Goal: Task Accomplishment & Management: Manage account settings

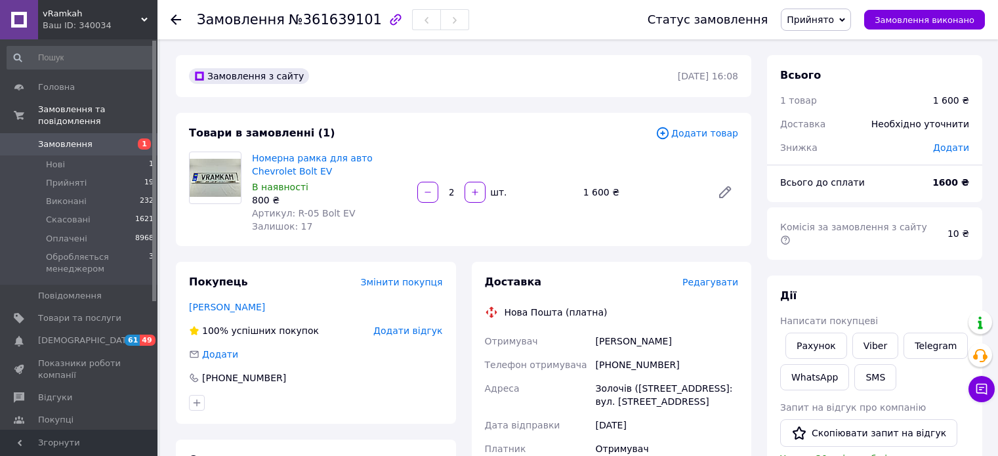
scroll to position [23, 0]
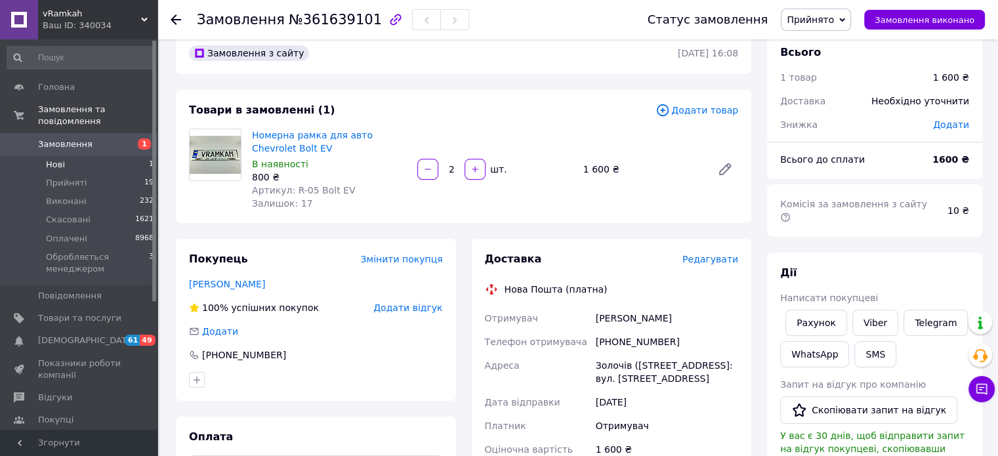
click at [60, 159] on span "Нові" at bounding box center [55, 165] width 19 height 12
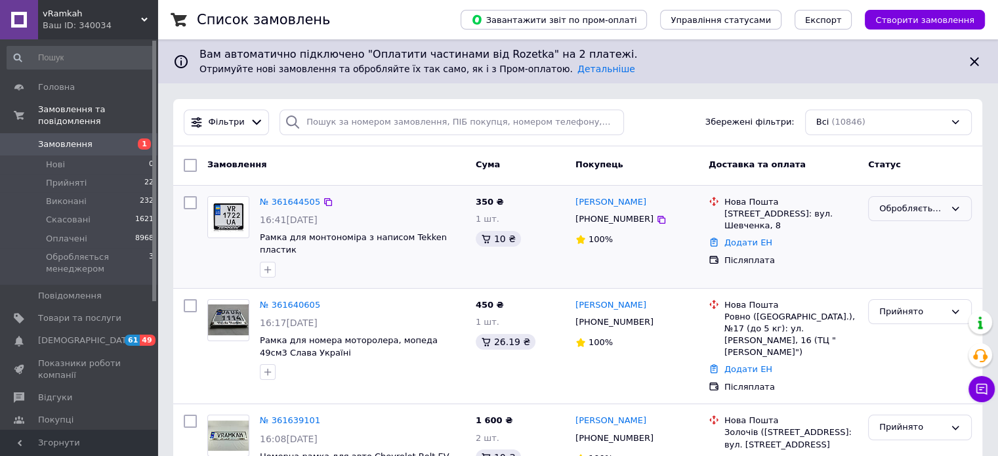
click at [920, 204] on div "Обробляється менеджером" at bounding box center [912, 209] width 66 height 14
click at [912, 230] on li "Прийнято" at bounding box center [920, 236] width 102 height 24
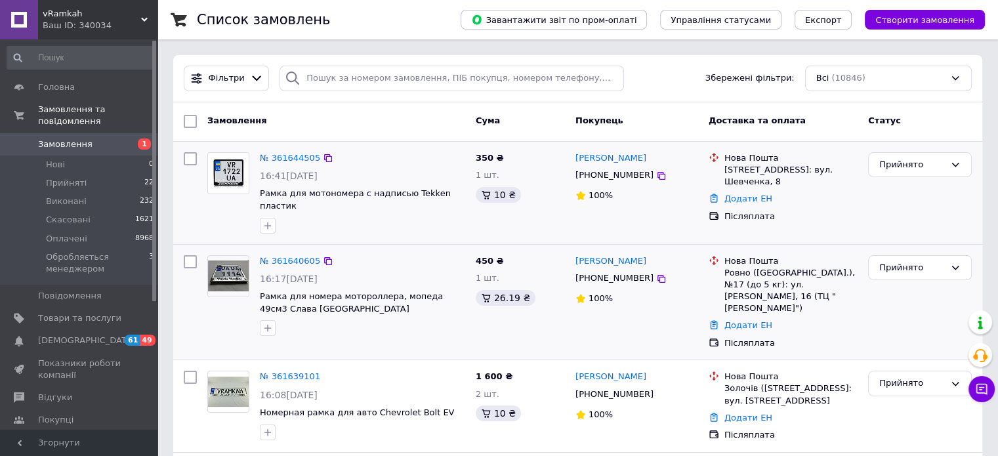
scroll to position [66, 0]
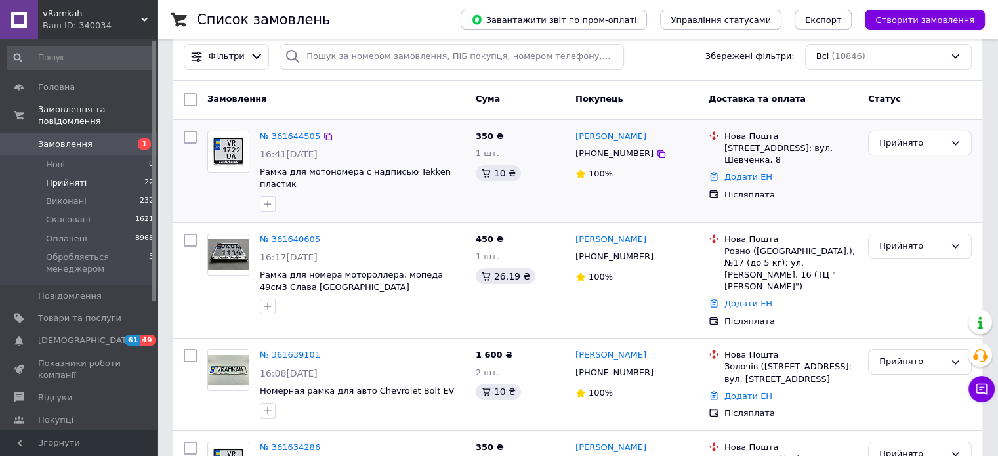
click at [84, 174] on li "Прийняті 22" at bounding box center [80, 183] width 161 height 18
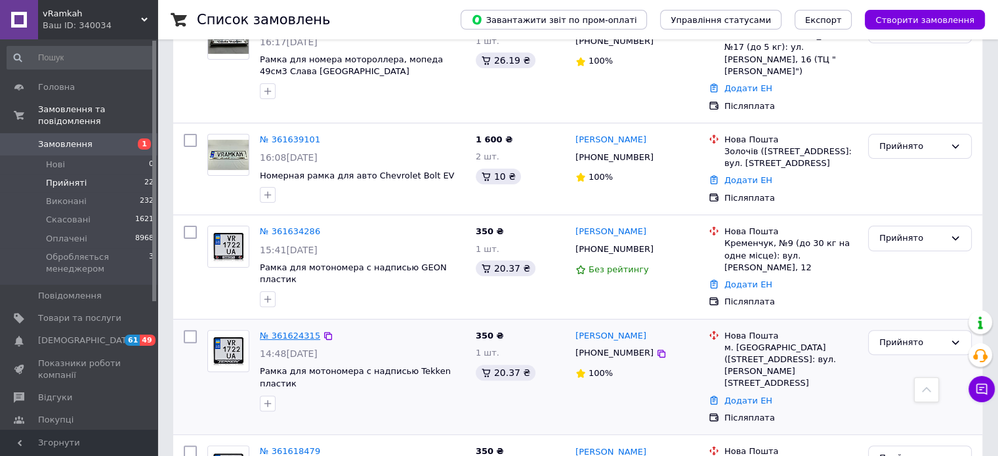
click at [283, 331] on link "№ 361624315" at bounding box center [290, 336] width 60 height 10
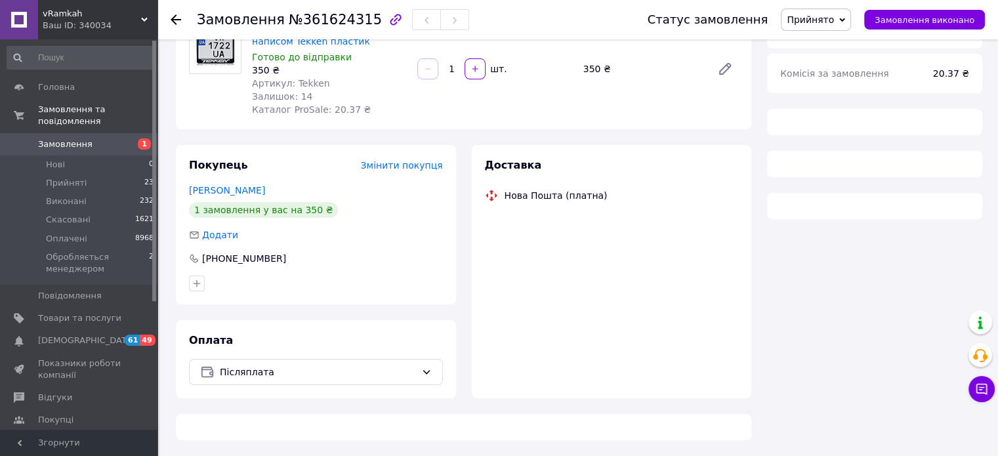
scroll to position [328, 0]
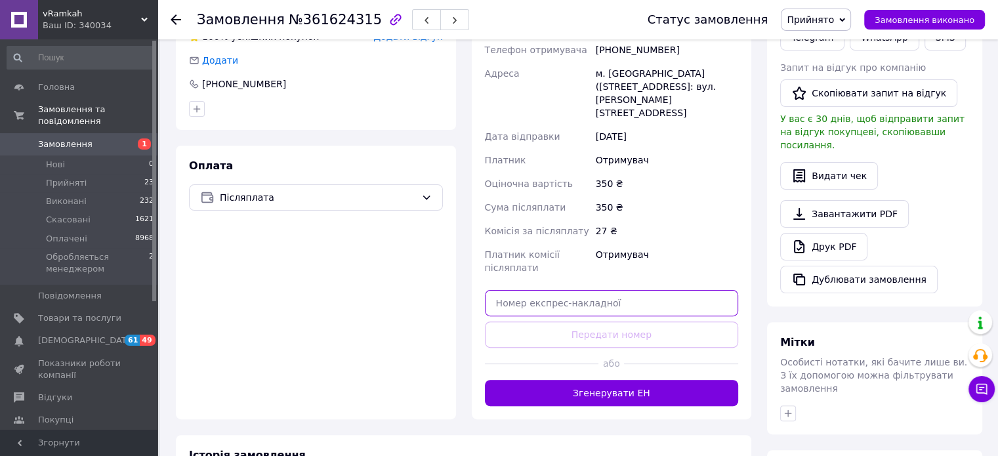
paste input "20451247321958"
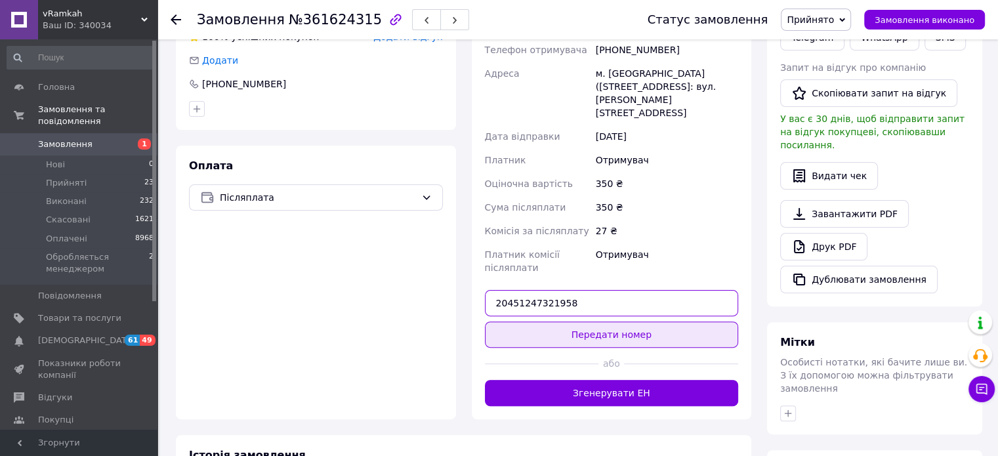
type input "20451247321958"
click at [596, 322] on button "Передати номер" at bounding box center [612, 335] width 254 height 26
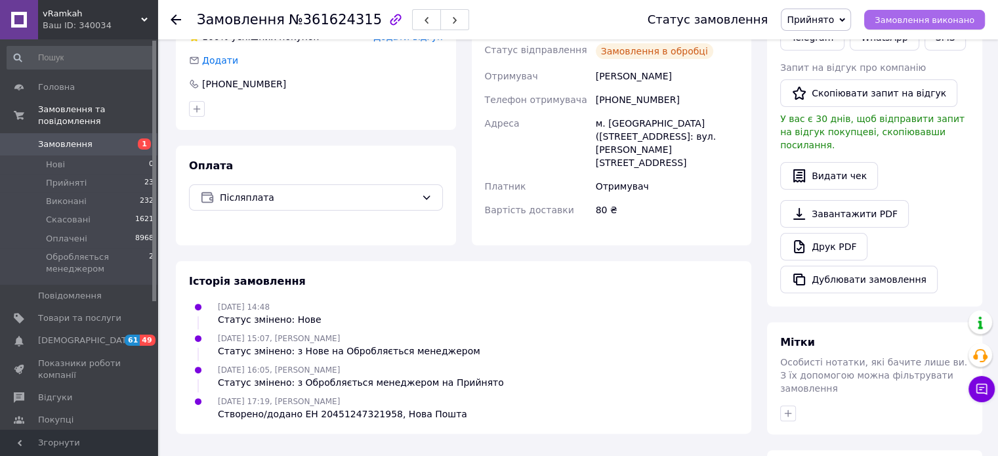
click at [895, 24] on span "Замовлення виконано" at bounding box center [925, 20] width 100 height 10
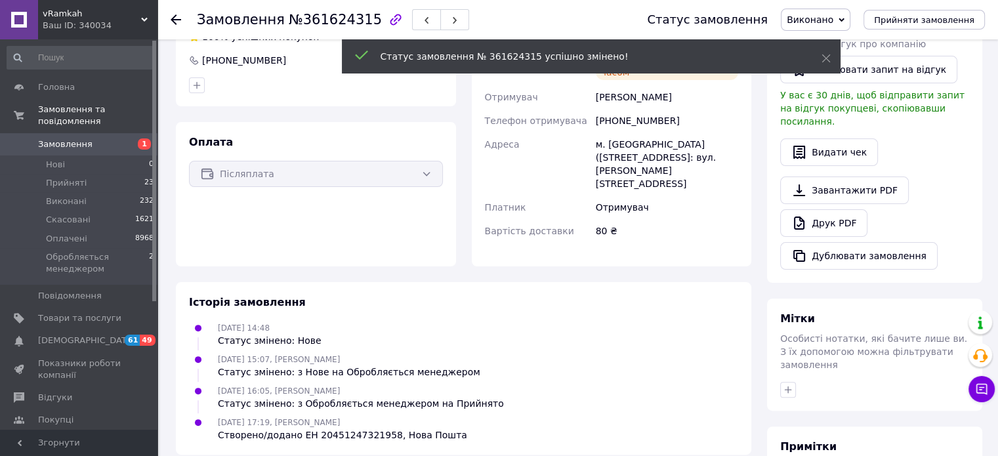
click at [173, 20] on use at bounding box center [176, 19] width 10 height 10
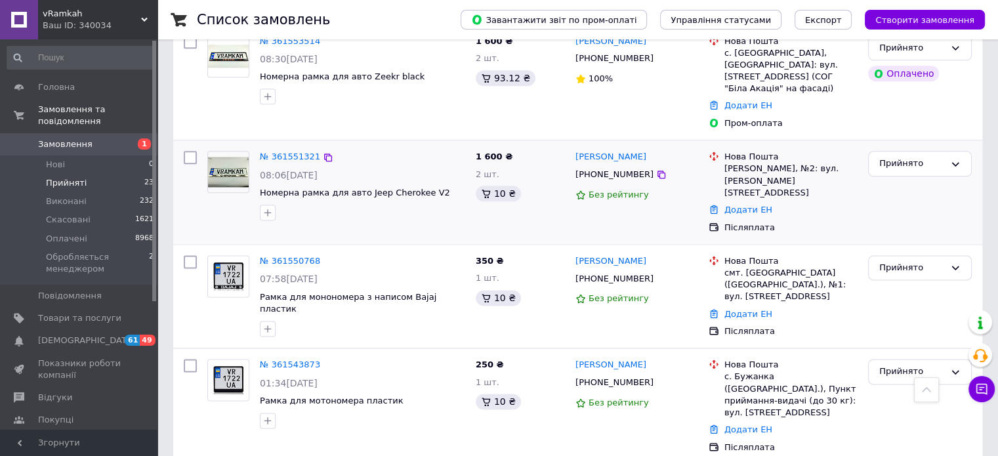
scroll to position [1640, 0]
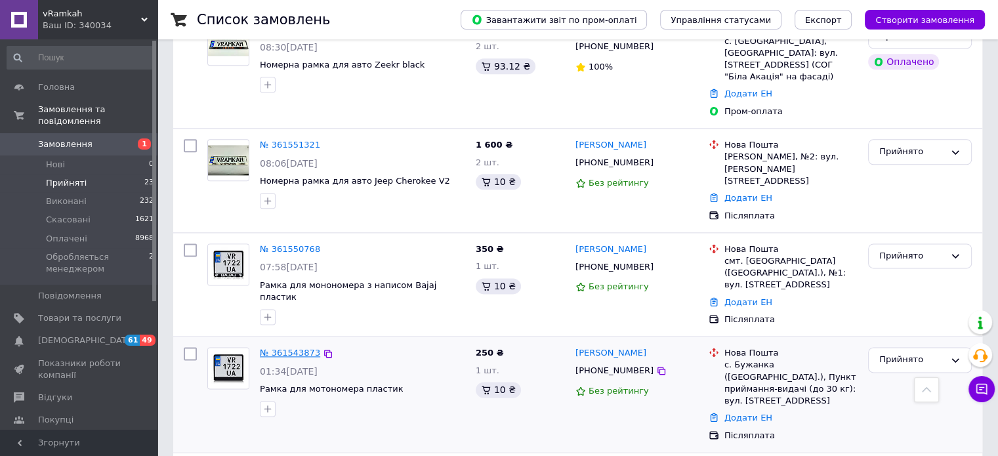
click at [272, 348] on link "№ 361543873" at bounding box center [290, 353] width 60 height 10
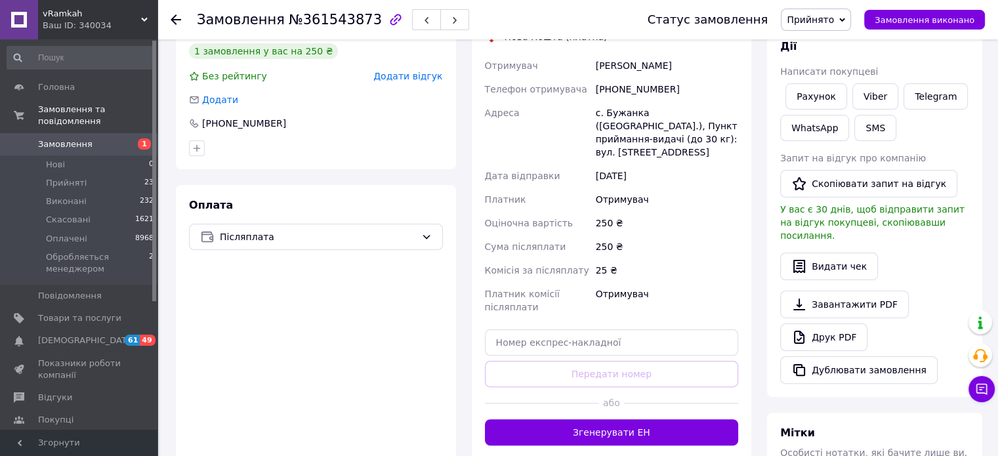
scroll to position [335, 0]
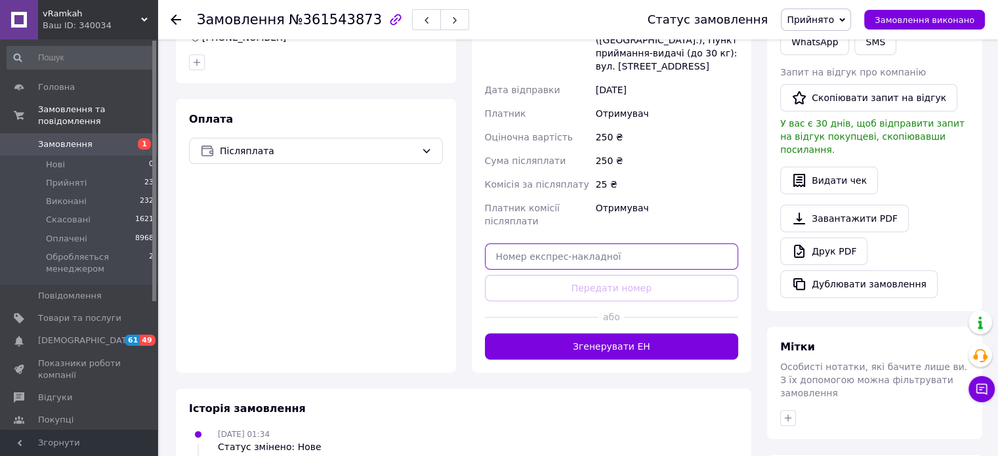
paste input "20451247306961"
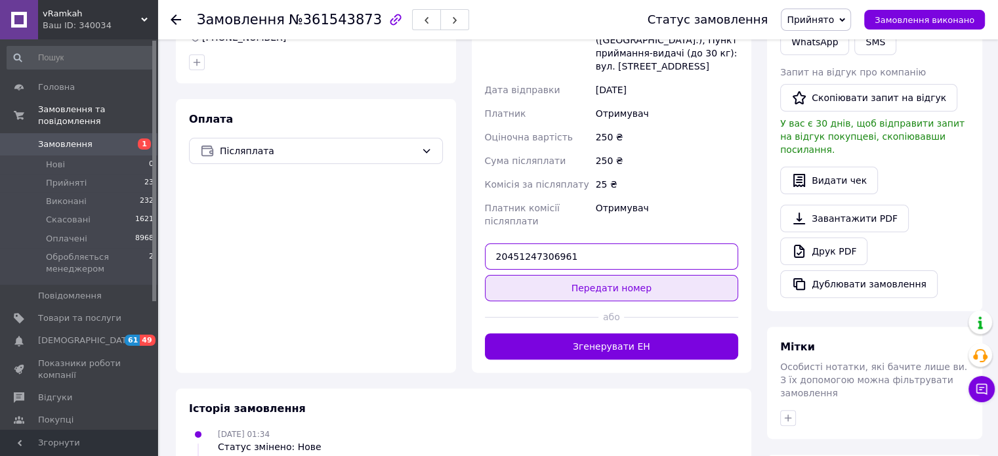
type input "20451247306961"
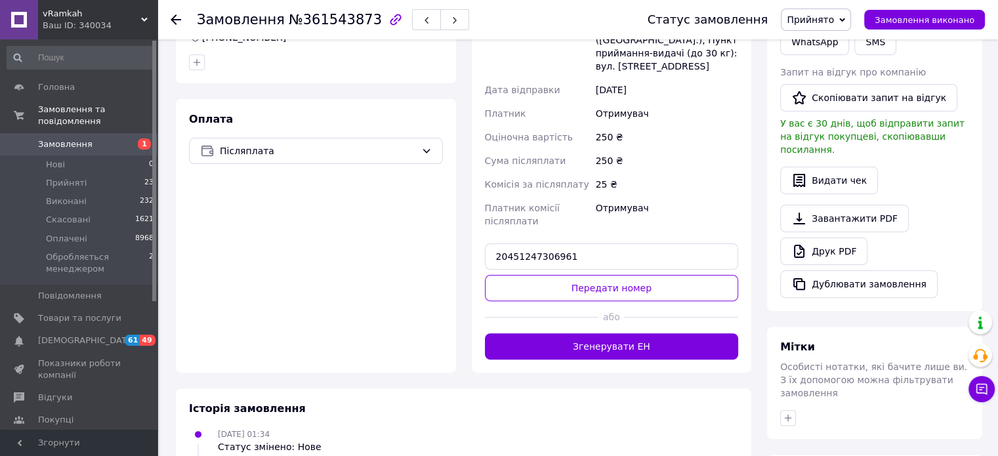
click at [608, 275] on button "Передати номер" at bounding box center [612, 288] width 254 height 26
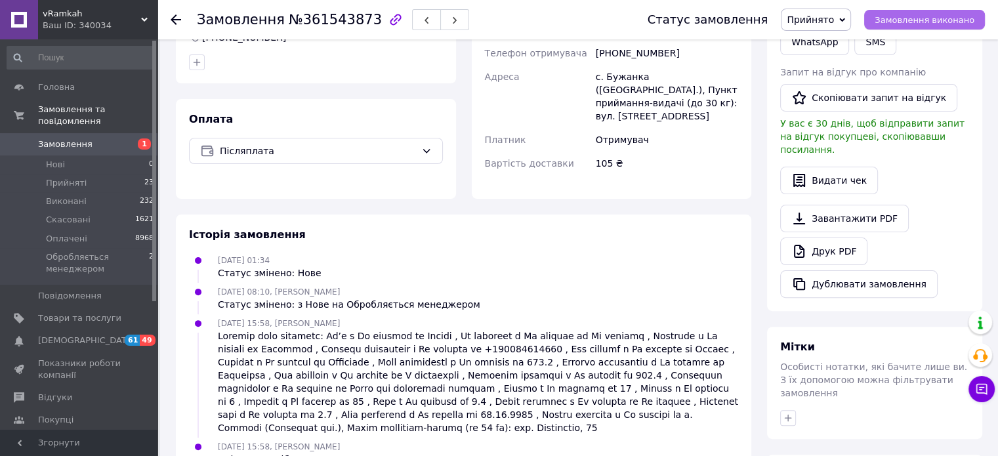
click at [911, 23] on span "Замовлення виконано" at bounding box center [925, 20] width 100 height 10
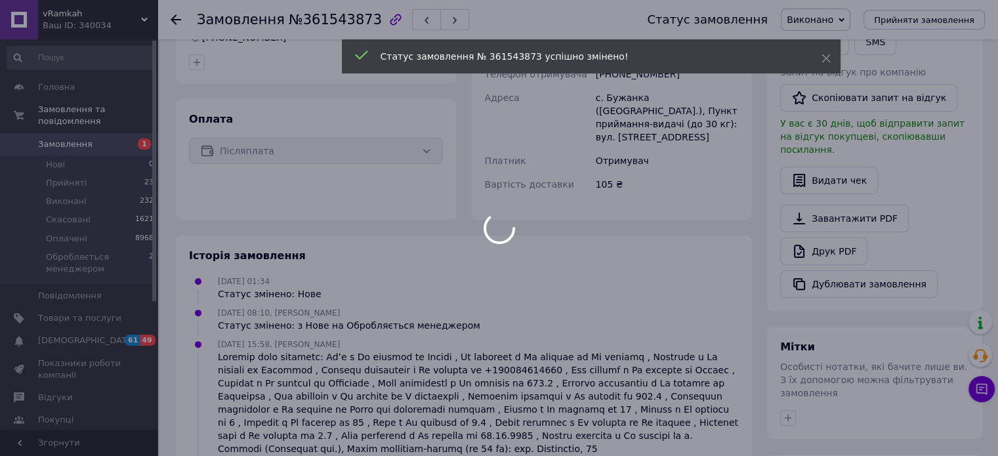
scroll to position [312, 0]
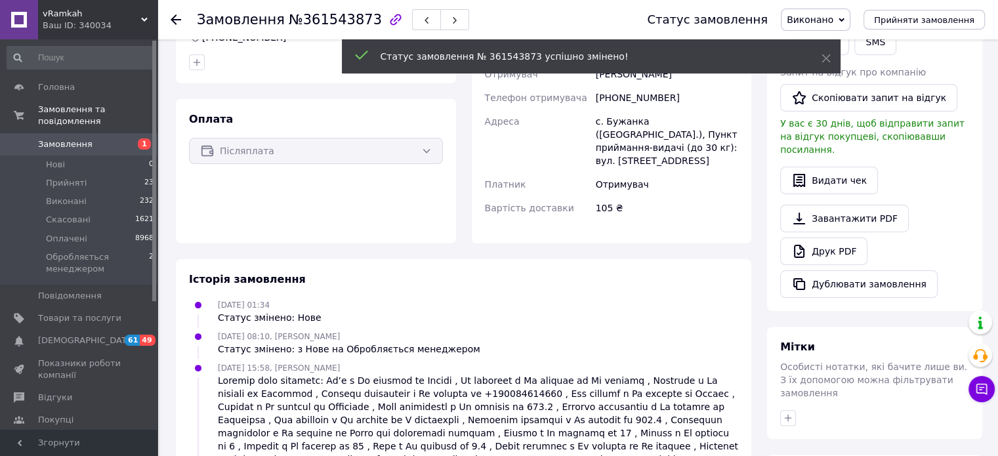
click at [176, 19] on use at bounding box center [176, 19] width 10 height 10
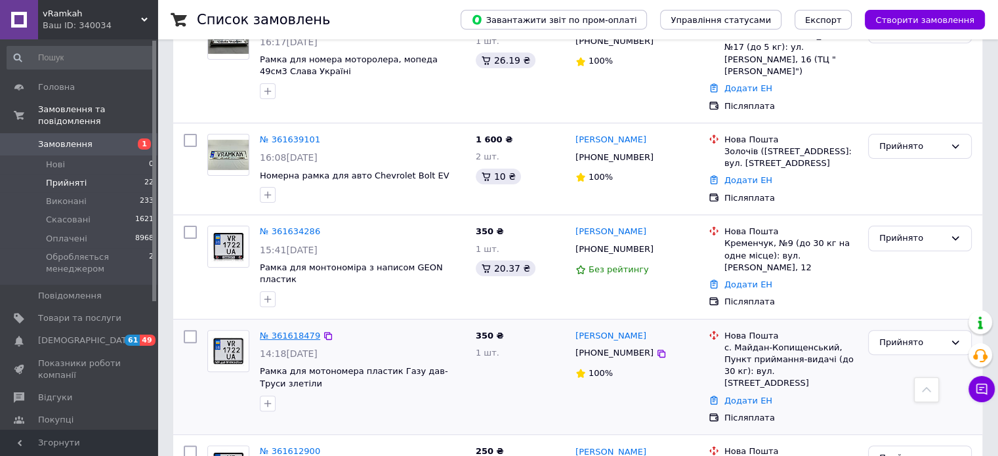
click at [281, 331] on link "№ 361618479" at bounding box center [290, 336] width 60 height 10
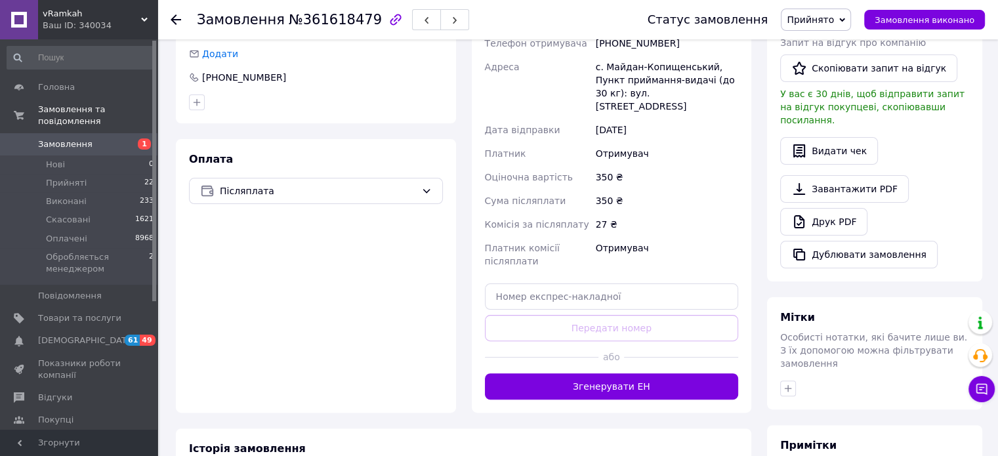
scroll to position [328, 0]
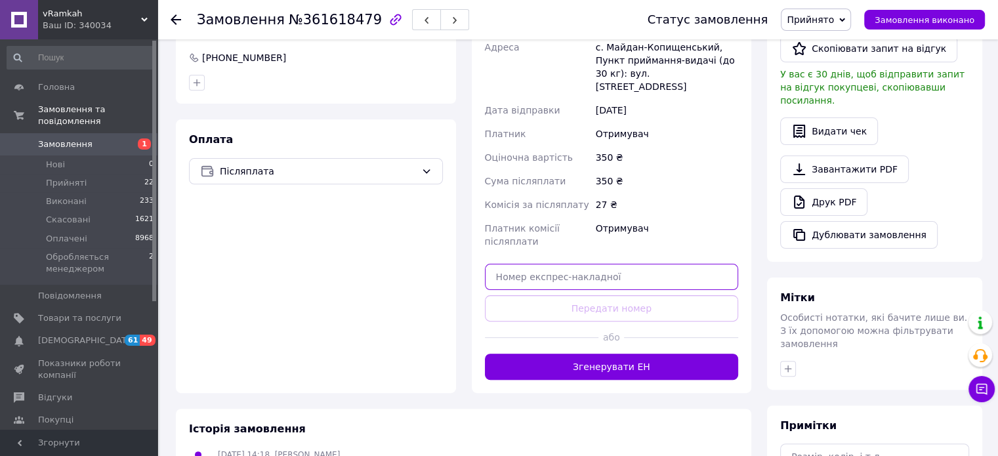
paste input "20451247272922"
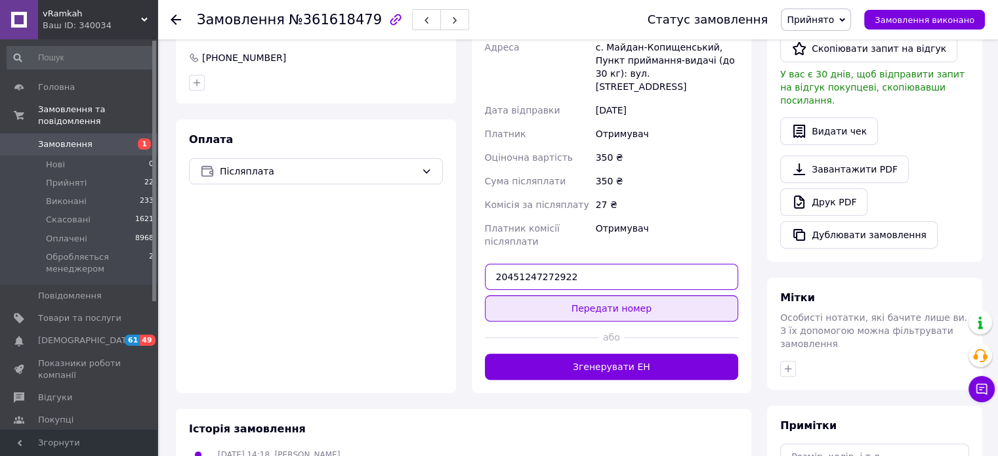
type input "20451247272922"
click at [599, 299] on button "Передати номер" at bounding box center [612, 308] width 254 height 26
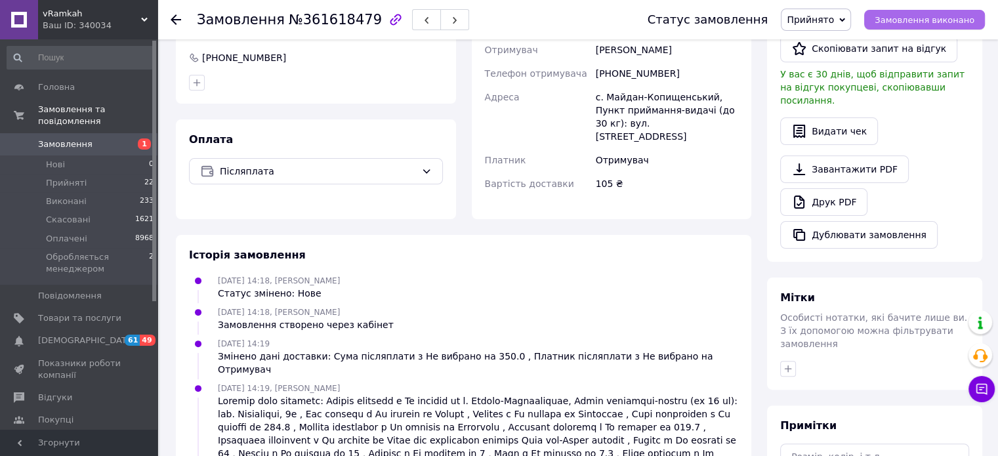
click at [903, 25] on button "Замовлення виконано" at bounding box center [924, 20] width 121 height 20
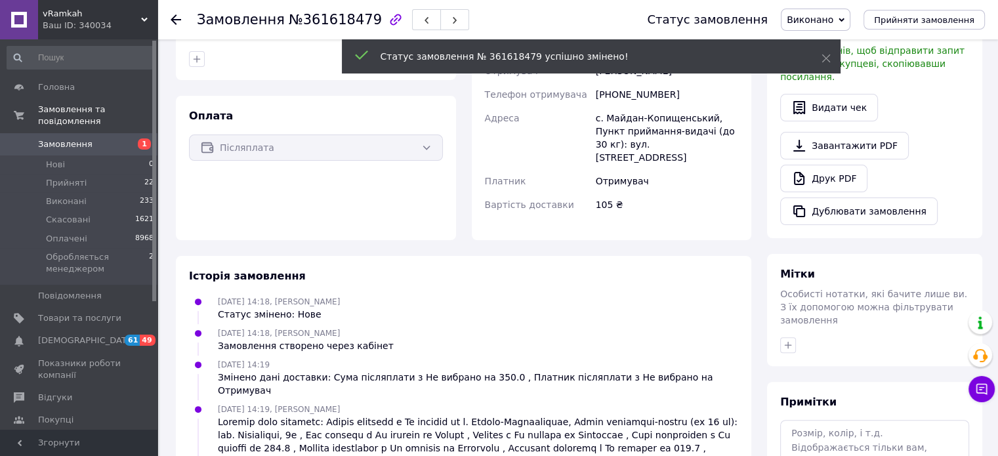
click at [173, 18] on icon at bounding box center [176, 19] width 10 height 10
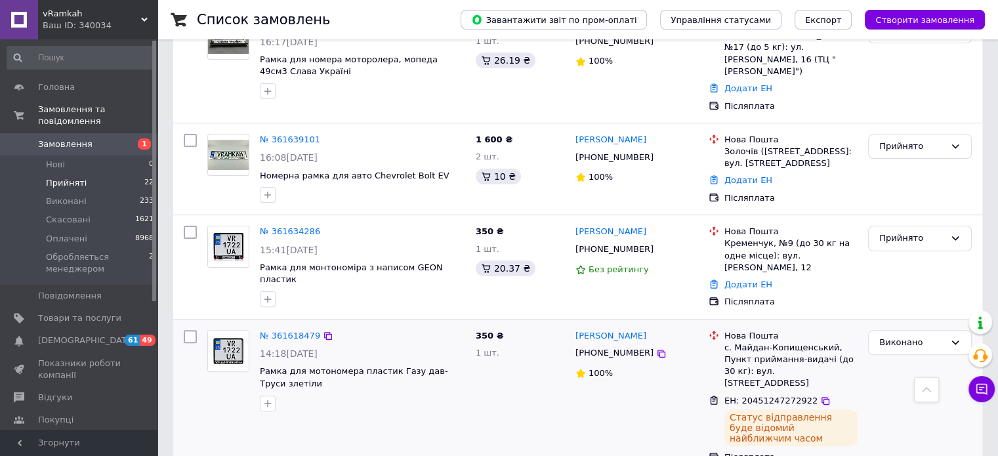
scroll to position [525, 0]
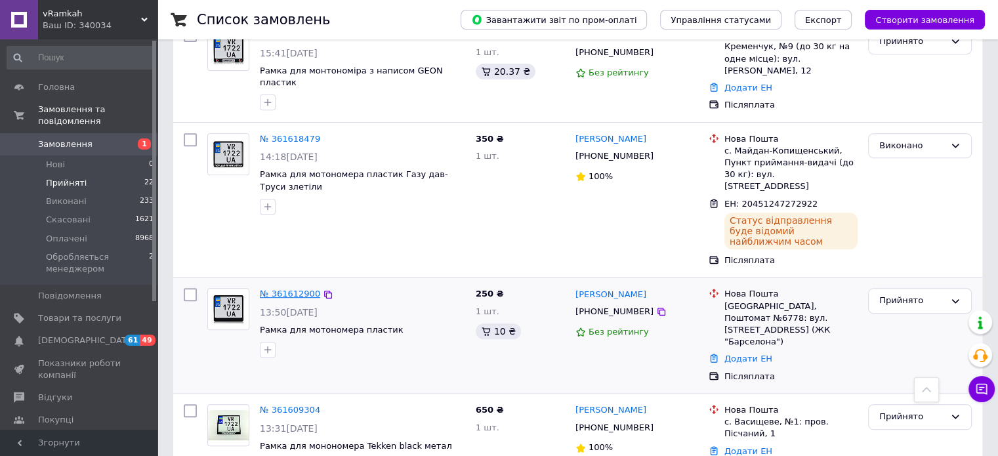
click at [284, 289] on link "№ 361612900" at bounding box center [290, 294] width 60 height 10
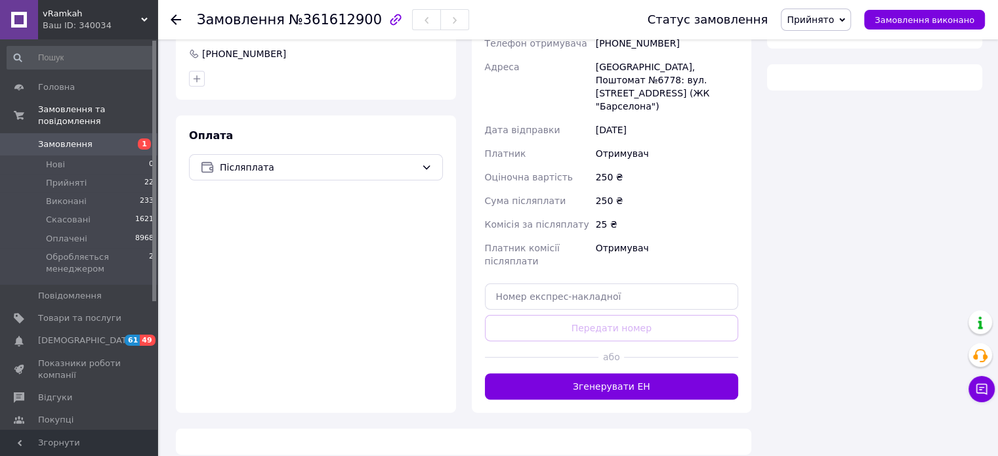
scroll to position [522, 0]
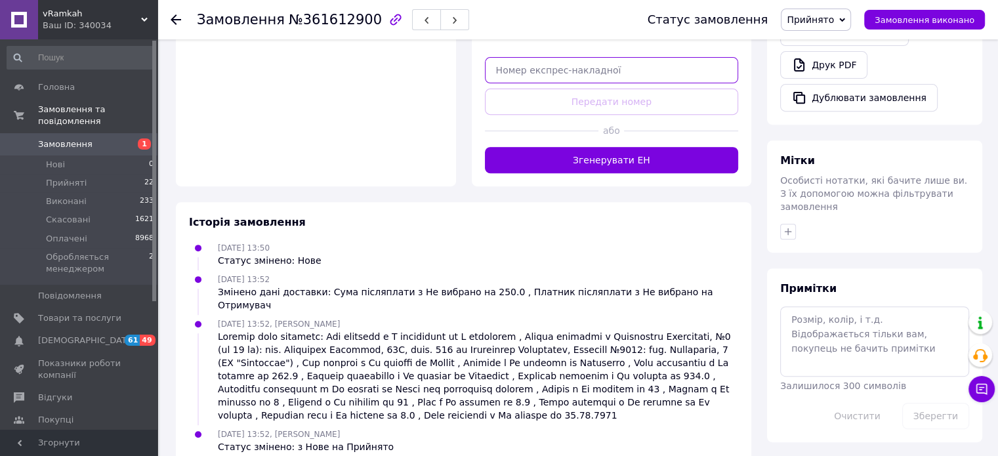
paste input "20451247269990"
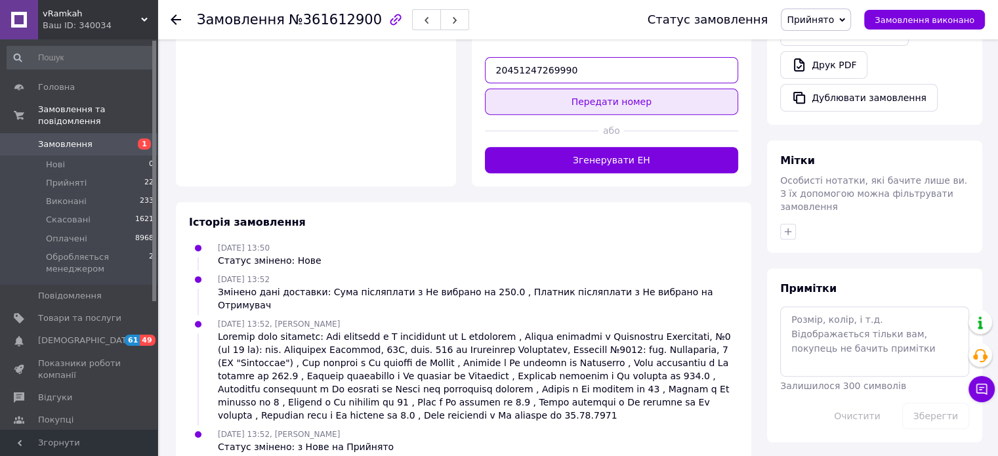
type input "20451247269990"
click at [589, 91] on button "Передати номер" at bounding box center [612, 102] width 254 height 26
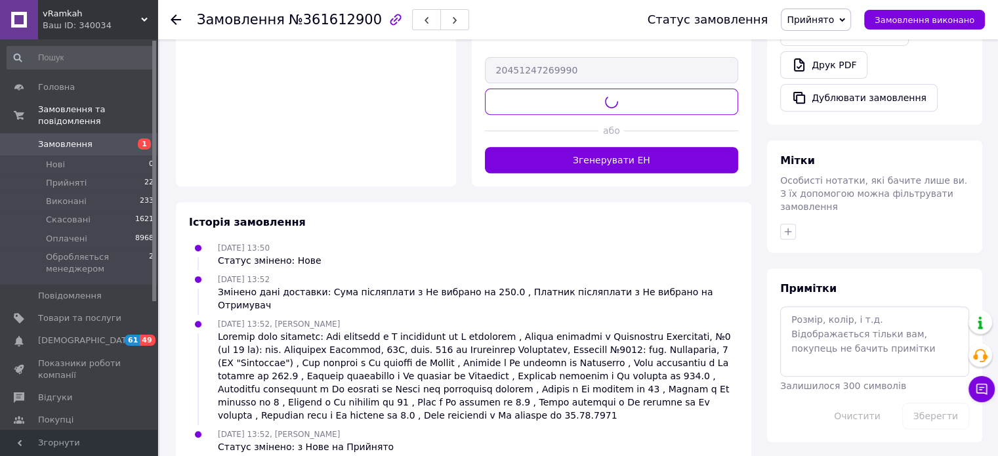
scroll to position [482, 0]
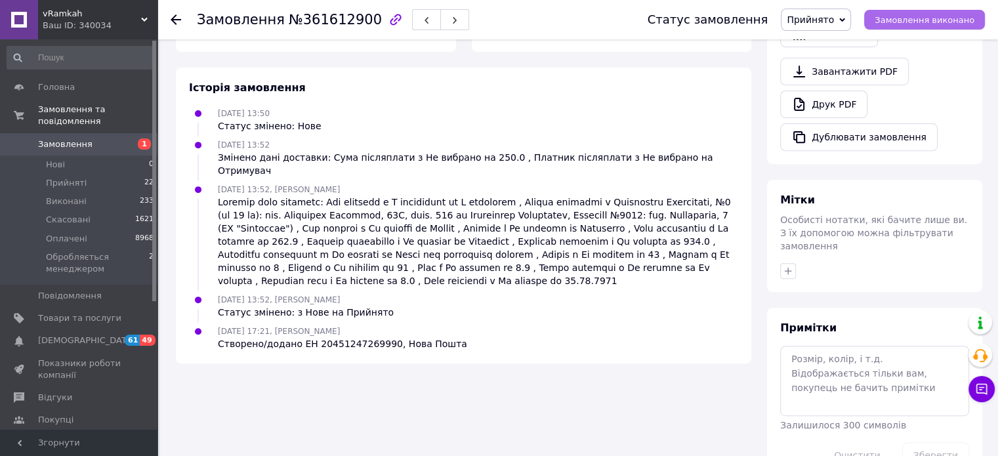
click at [907, 21] on span "Замовлення виконано" at bounding box center [925, 20] width 100 height 10
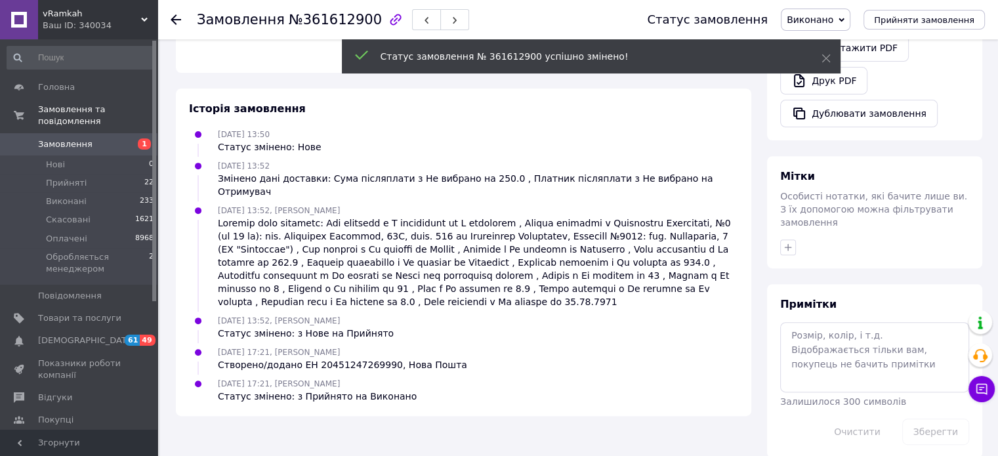
scroll to position [459, 0]
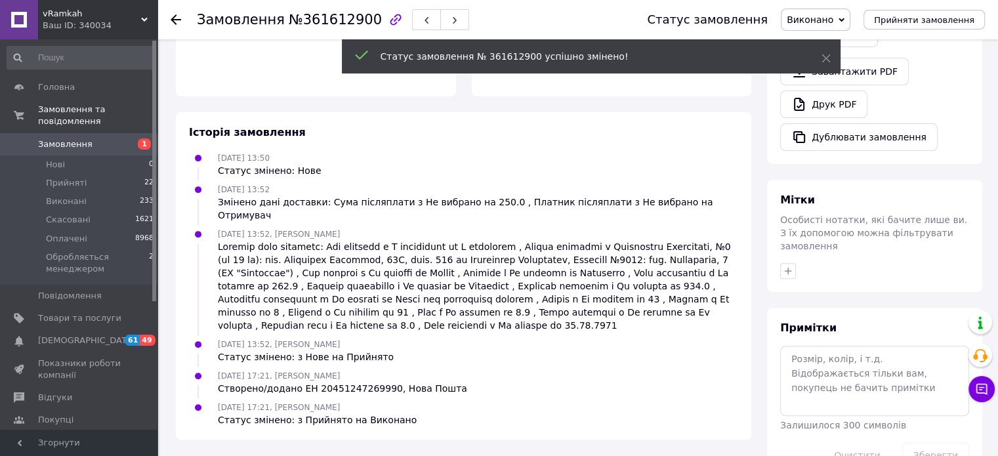
click at [175, 17] on icon at bounding box center [176, 19] width 10 height 10
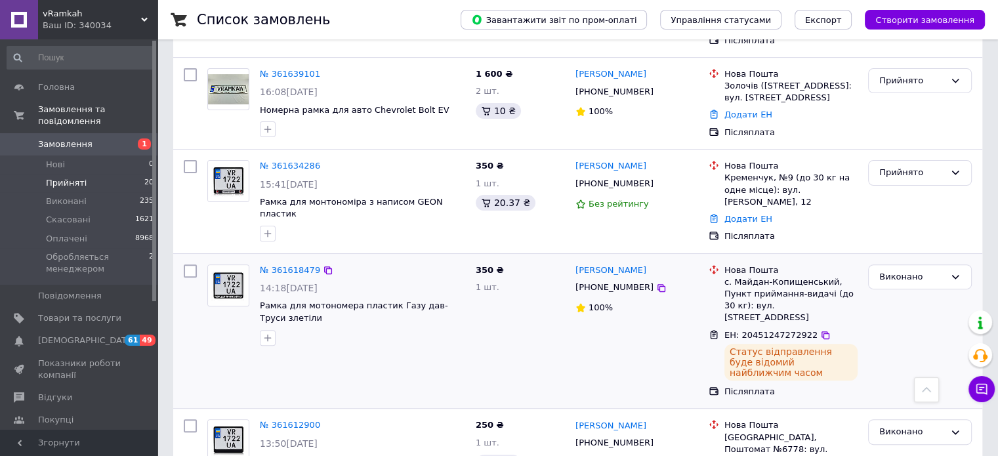
scroll to position [591, 0]
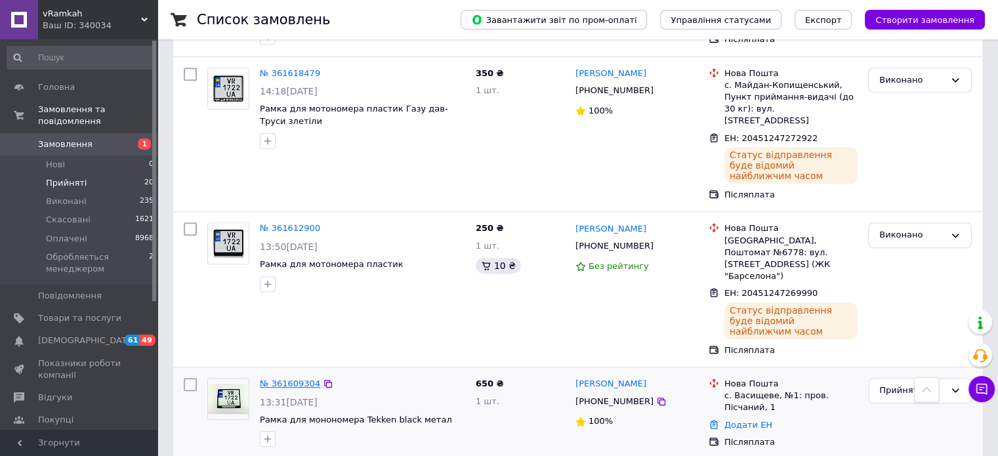
click at [293, 379] on link "№ 361609304" at bounding box center [290, 384] width 60 height 10
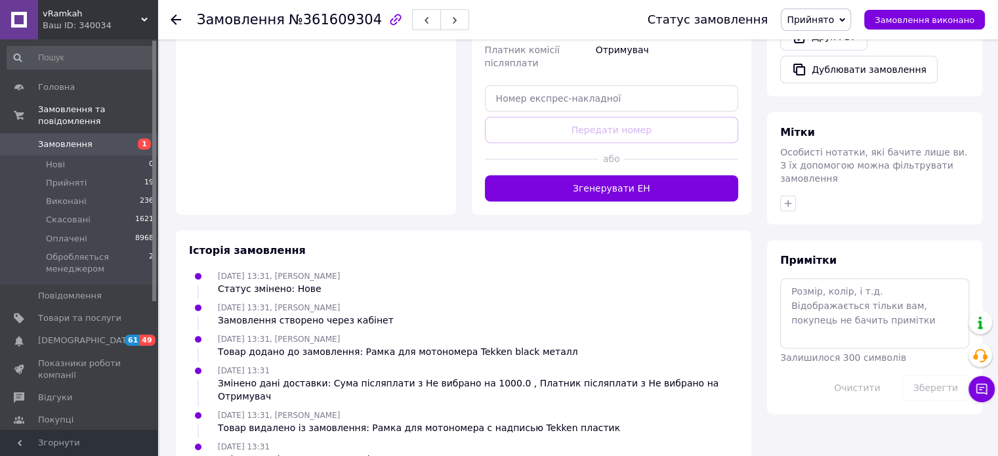
scroll to position [394, 0]
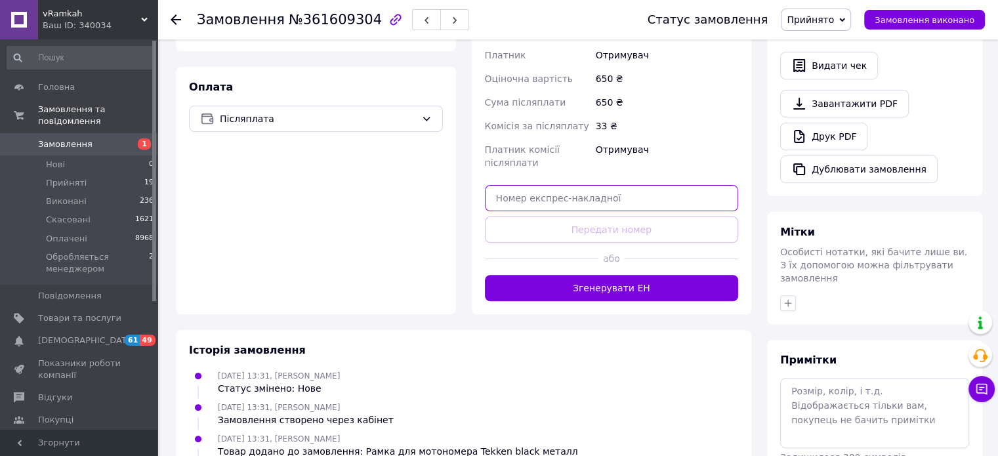
paste input "20451247267336"
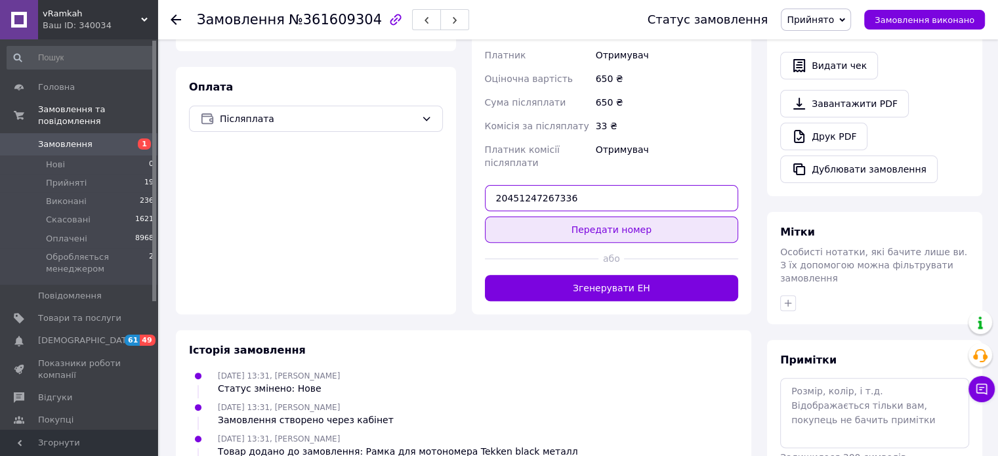
type input "20451247267336"
click at [600, 238] on button "Передати номер" at bounding box center [612, 230] width 254 height 26
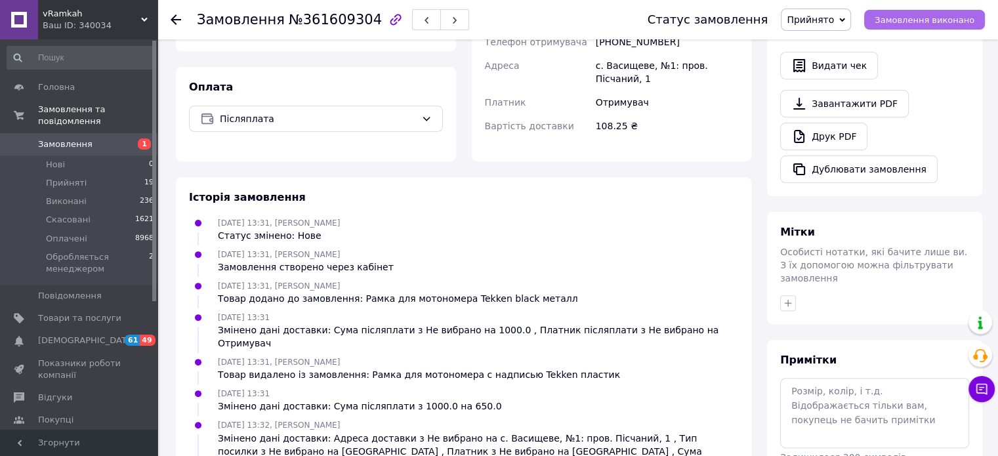
click at [903, 21] on span "Замовлення виконано" at bounding box center [925, 20] width 100 height 10
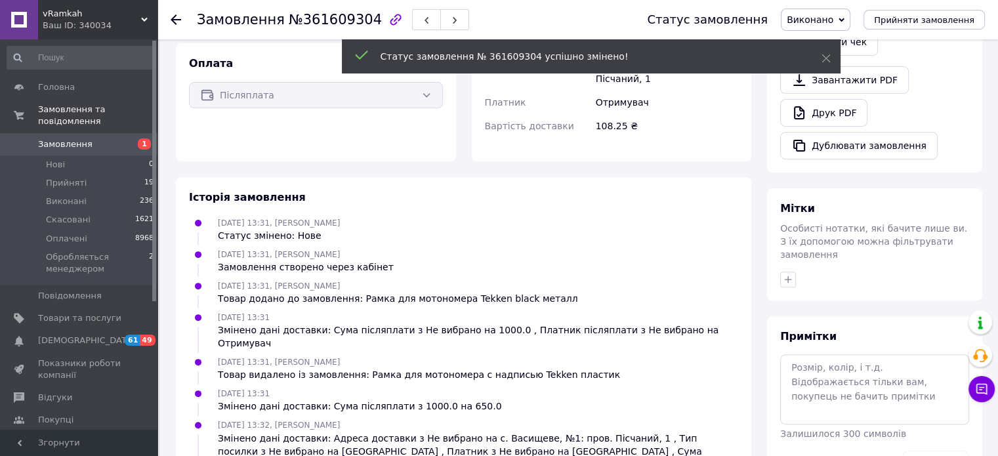
scroll to position [370, 0]
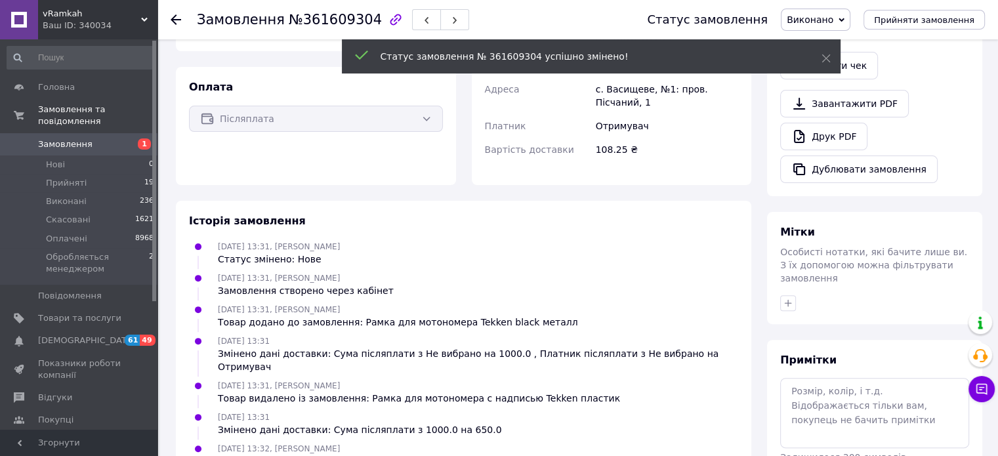
click at [176, 18] on icon at bounding box center [176, 19] width 10 height 10
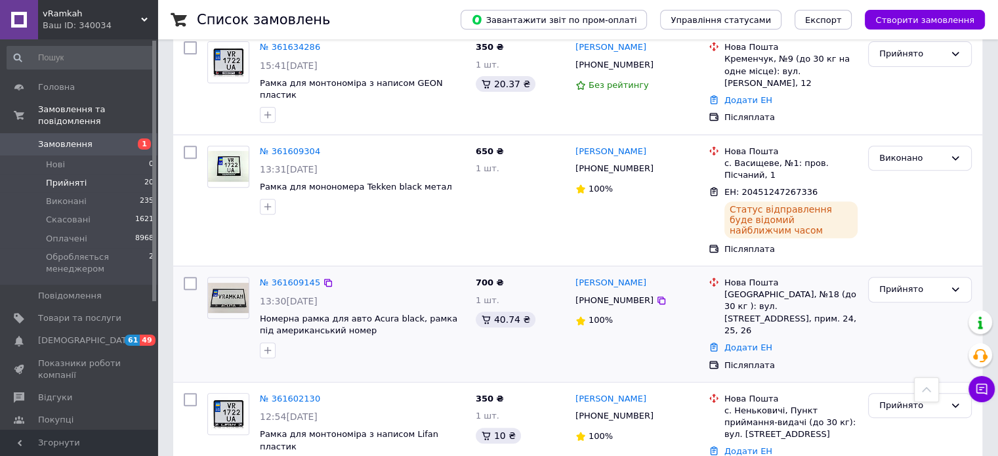
scroll to position [591, 0]
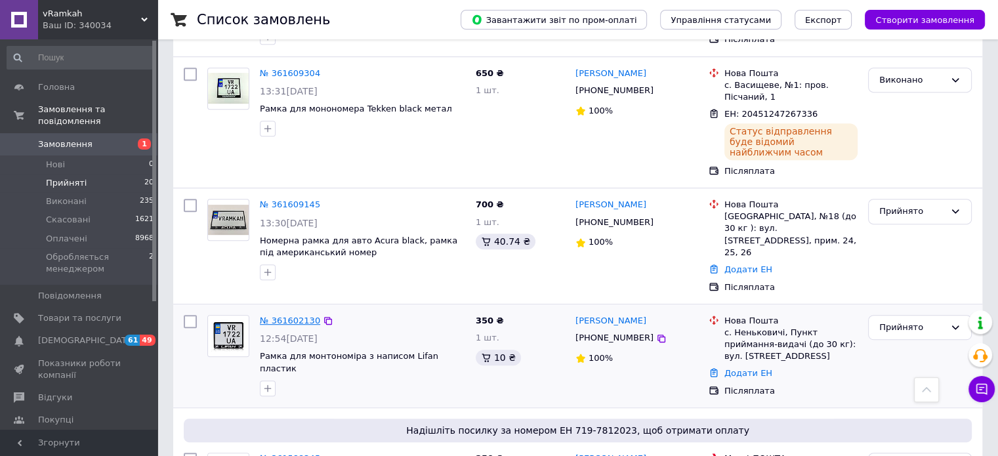
click at [302, 316] on link "№ 361602130" at bounding box center [290, 321] width 60 height 10
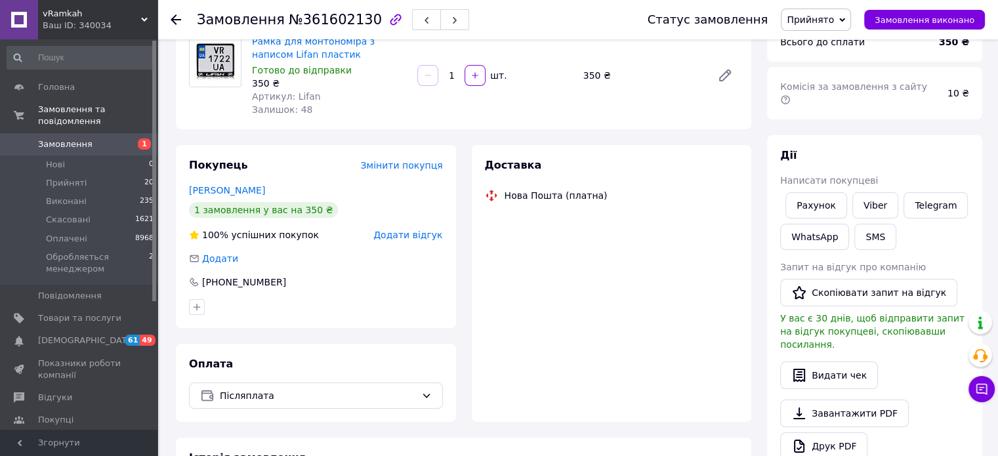
scroll to position [482, 0]
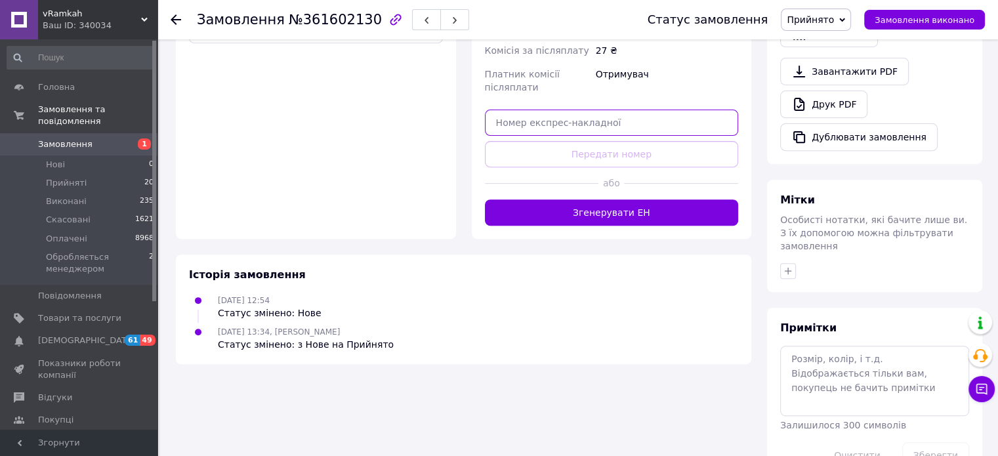
paste input "20451247259829"
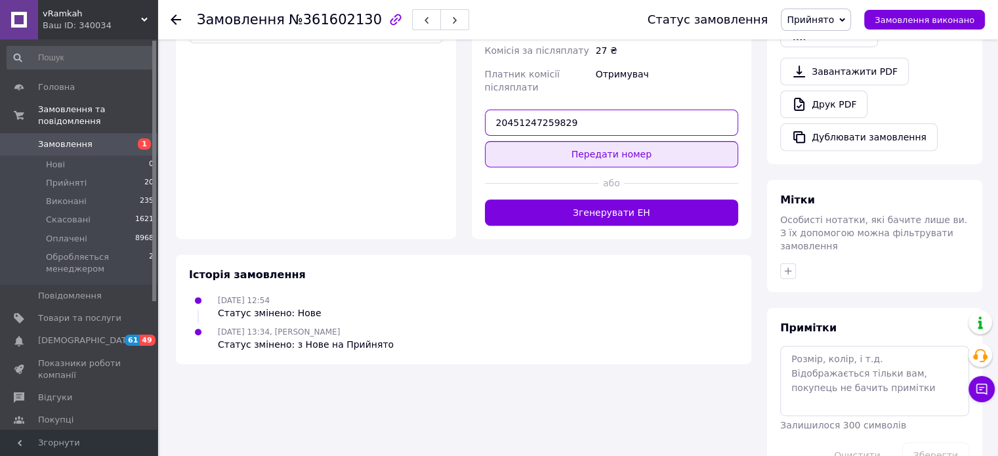
type input "20451247259829"
click at [600, 161] on button "Передати номер" at bounding box center [612, 154] width 254 height 26
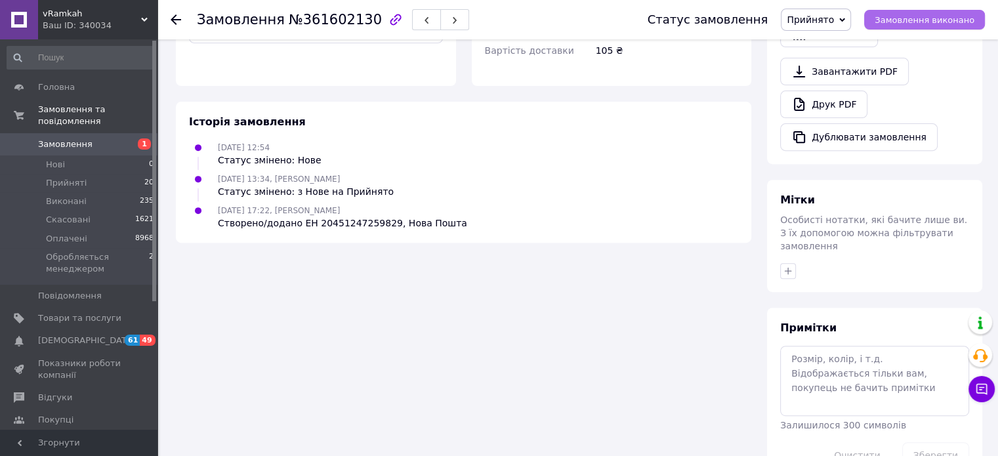
click at [915, 20] on span "Замовлення виконано" at bounding box center [925, 20] width 100 height 10
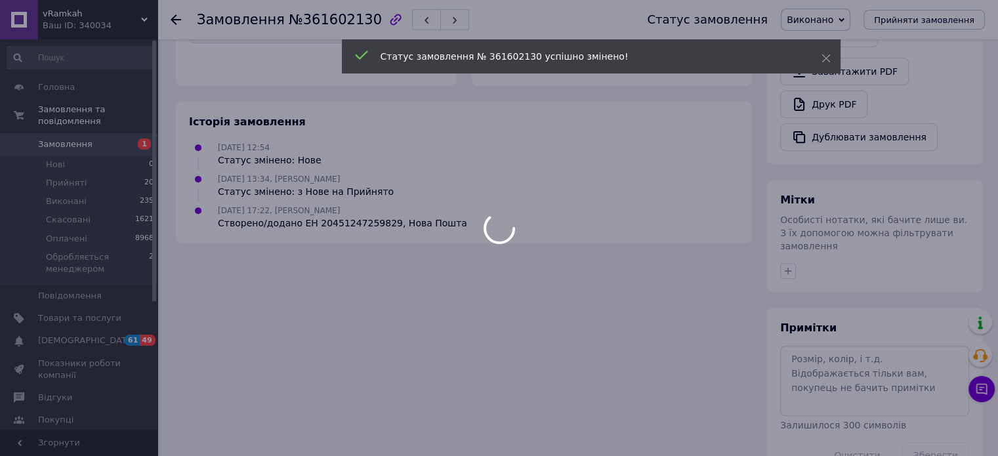
scroll to position [459, 0]
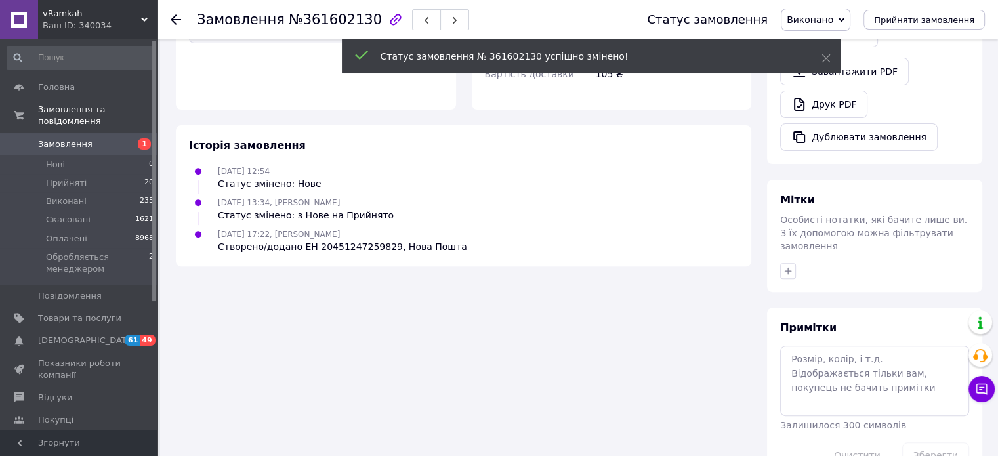
click at [173, 20] on use at bounding box center [176, 19] width 10 height 10
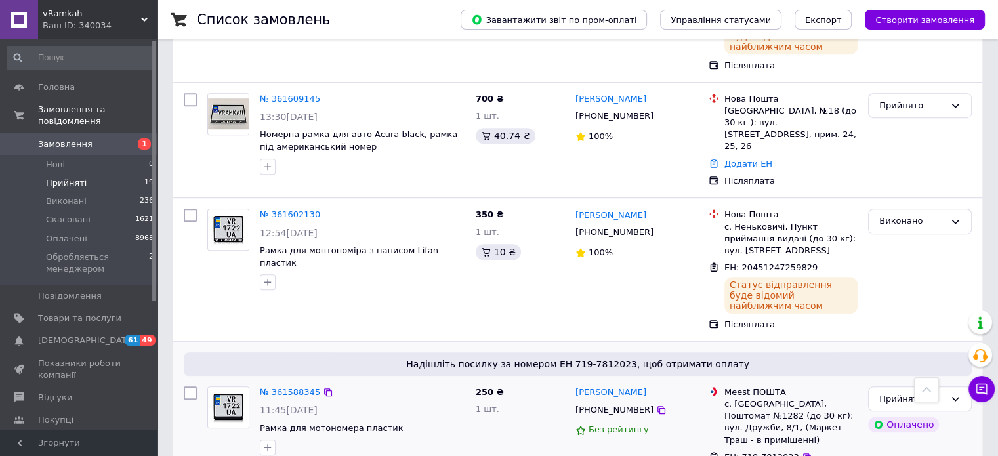
scroll to position [919, 0]
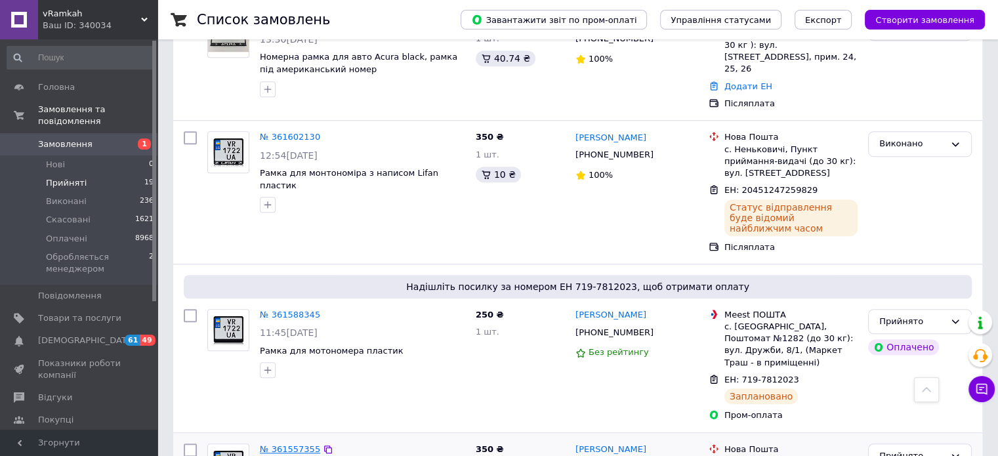
click at [286, 444] on link "№ 361557355" at bounding box center [290, 449] width 60 height 10
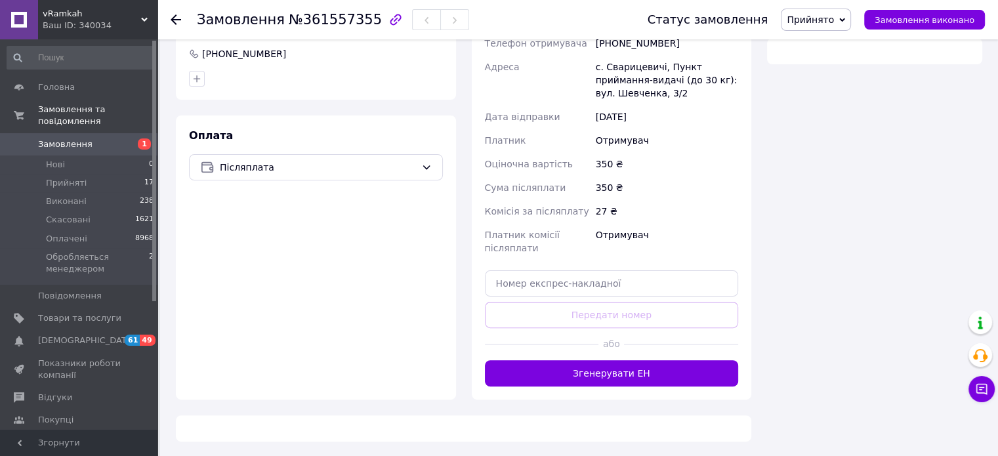
scroll to position [482, 0]
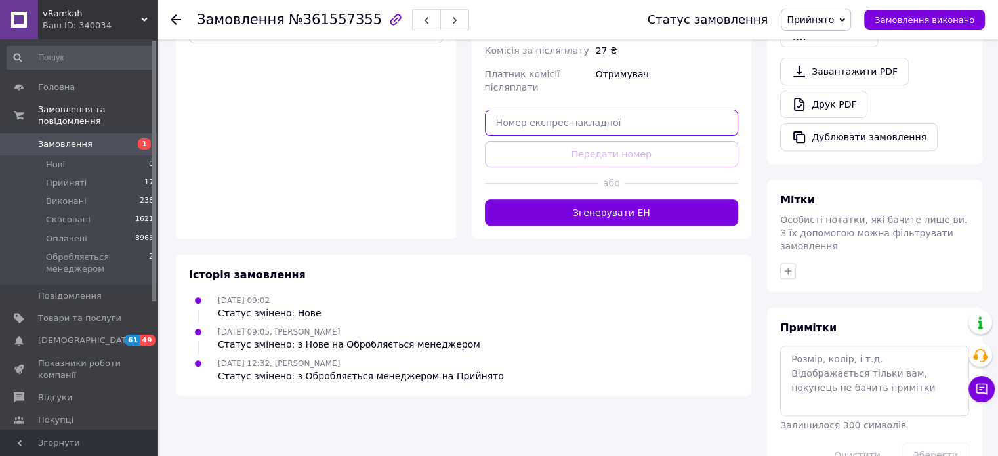
paste input "20451247247856"
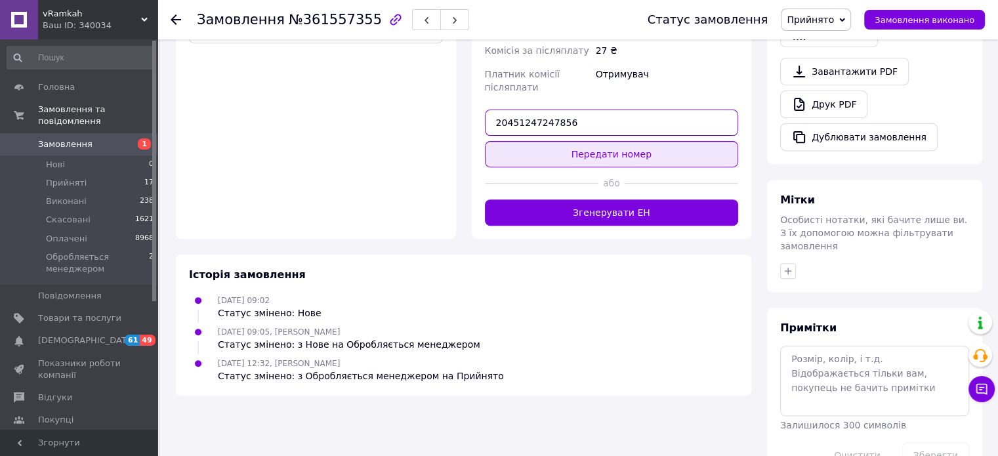
type input "20451247247856"
drag, startPoint x: 598, startPoint y: 154, endPoint x: 619, endPoint y: 156, distance: 20.4
click at [598, 154] on button "Передати номер" at bounding box center [612, 154] width 254 height 26
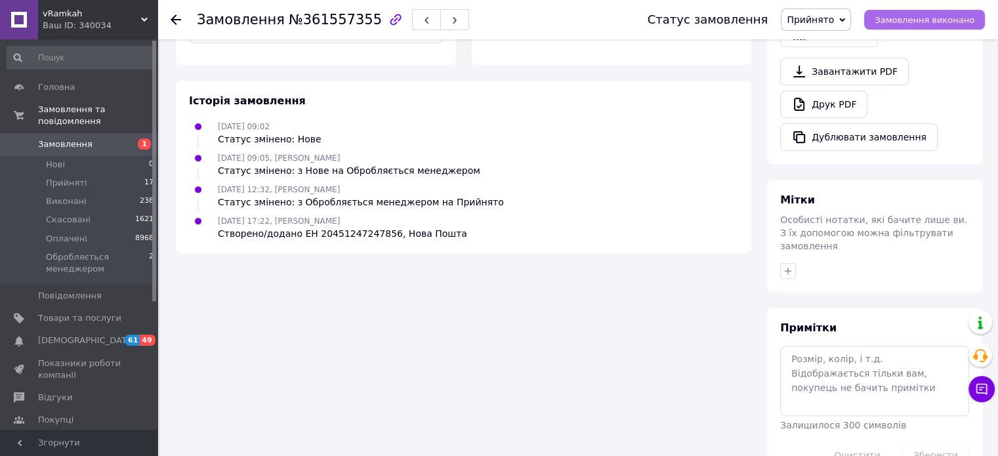
click at [913, 20] on span "Замовлення виконано" at bounding box center [925, 20] width 100 height 10
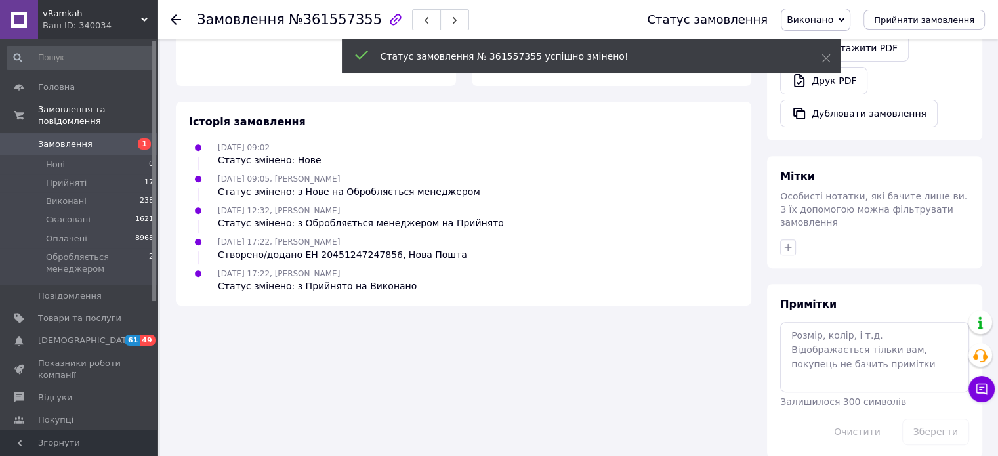
scroll to position [459, 0]
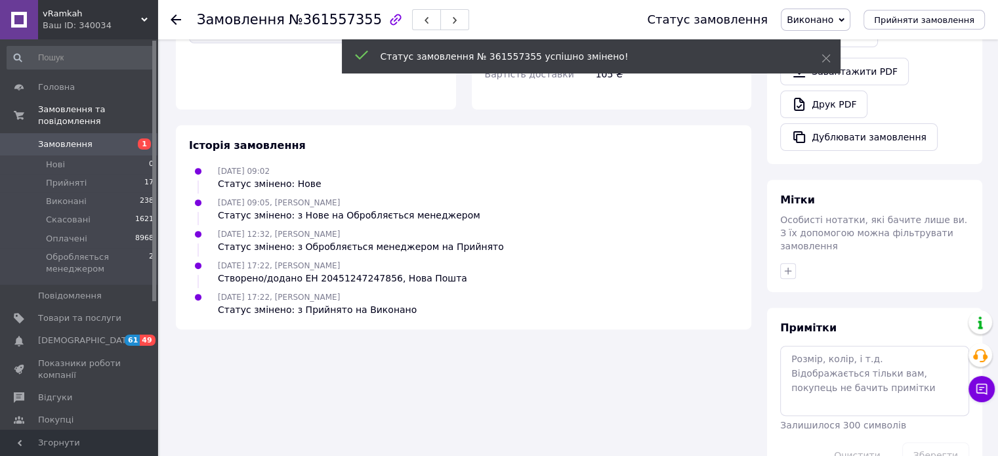
click at [175, 18] on use at bounding box center [176, 19] width 10 height 10
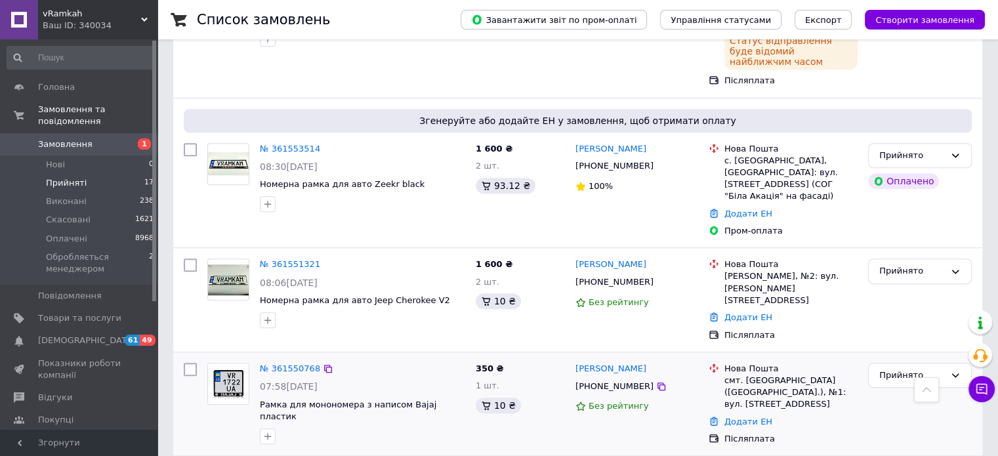
scroll to position [984, 0]
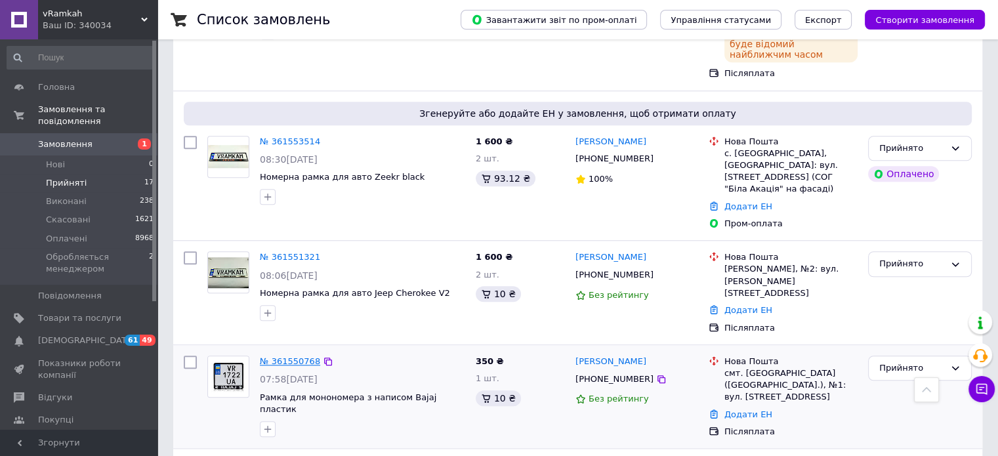
click at [297, 356] on link "№ 361550768" at bounding box center [290, 361] width 60 height 10
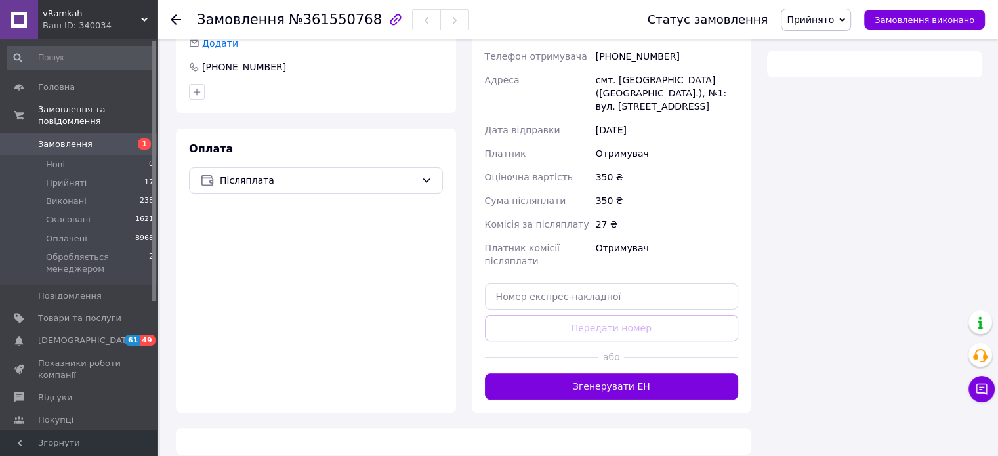
scroll to position [482, 0]
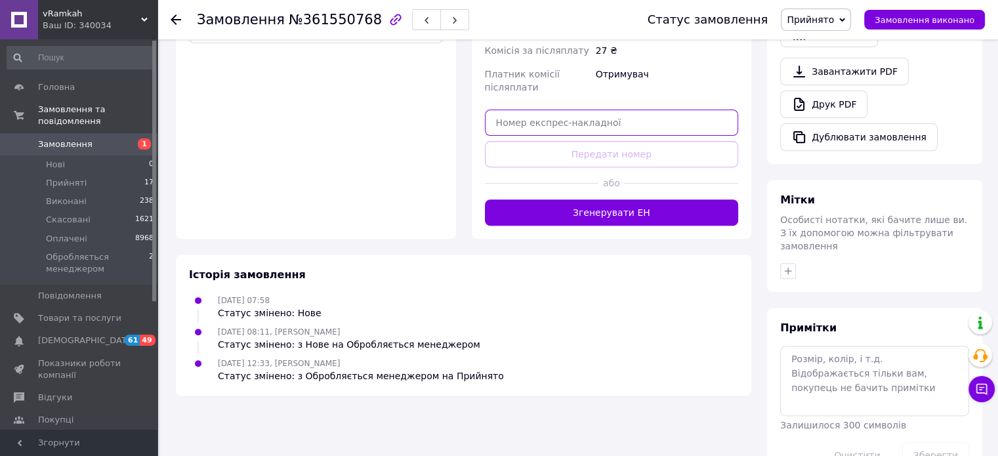
paste input "20451247157264"
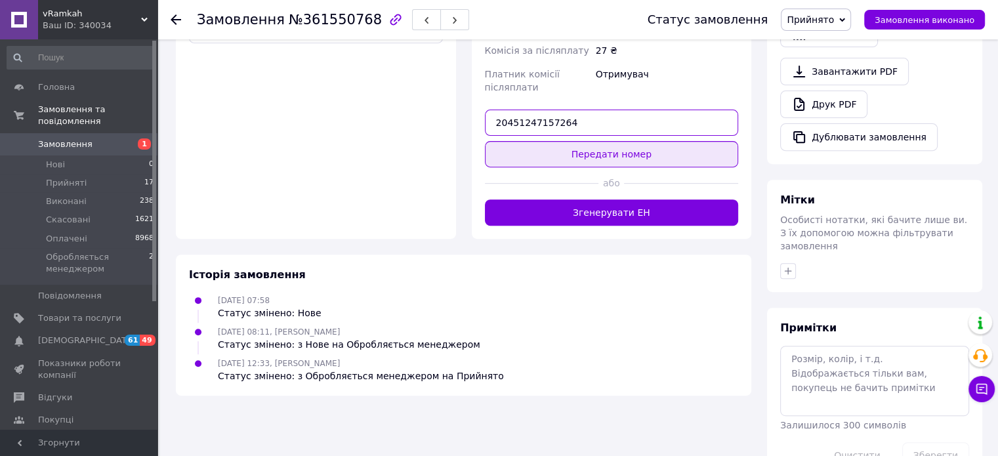
type input "20451247157264"
click at [600, 141] on button "Передати номер" at bounding box center [612, 154] width 254 height 26
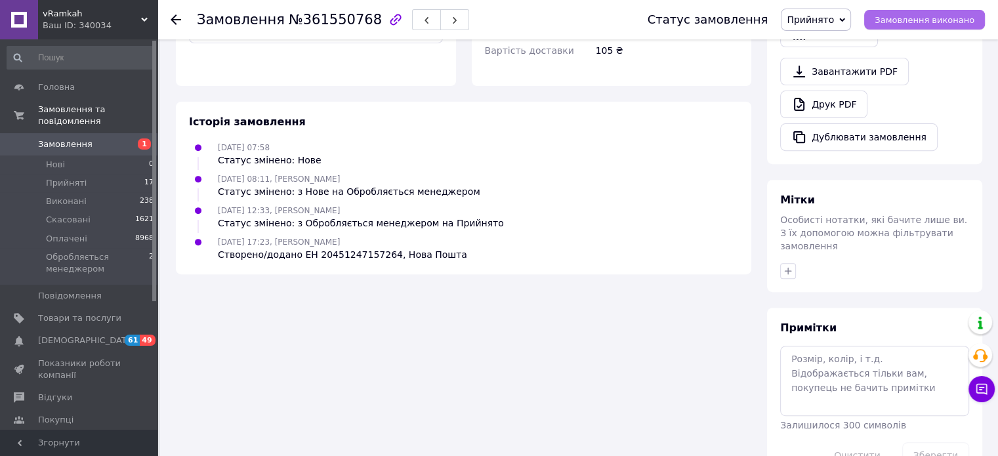
click at [921, 21] on span "Замовлення виконано" at bounding box center [925, 20] width 100 height 10
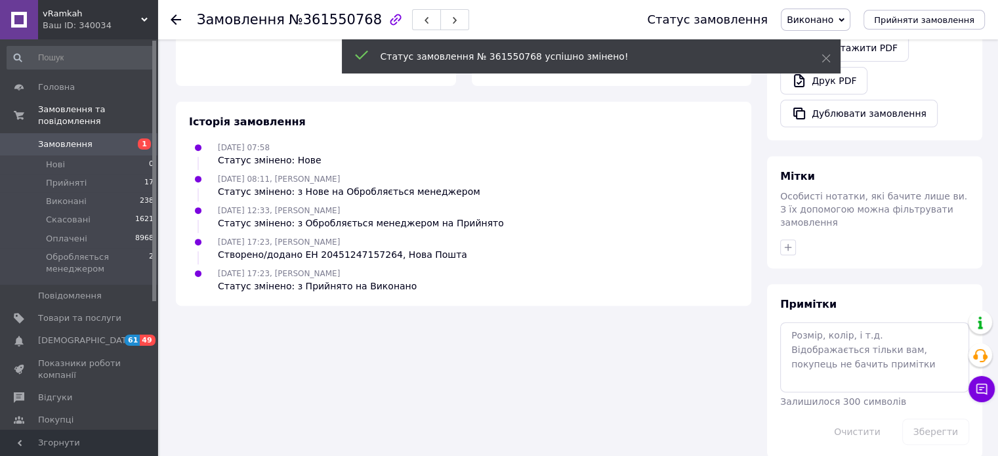
scroll to position [459, 0]
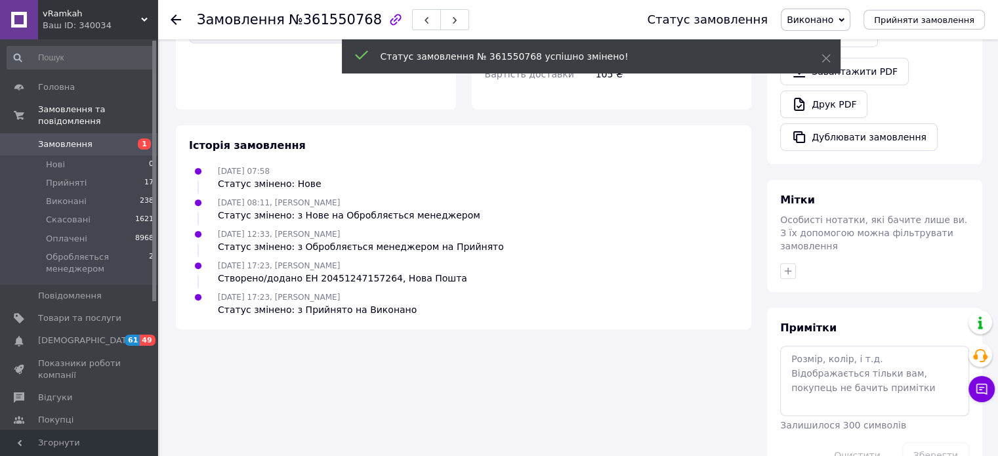
click at [177, 18] on icon at bounding box center [176, 19] width 10 height 10
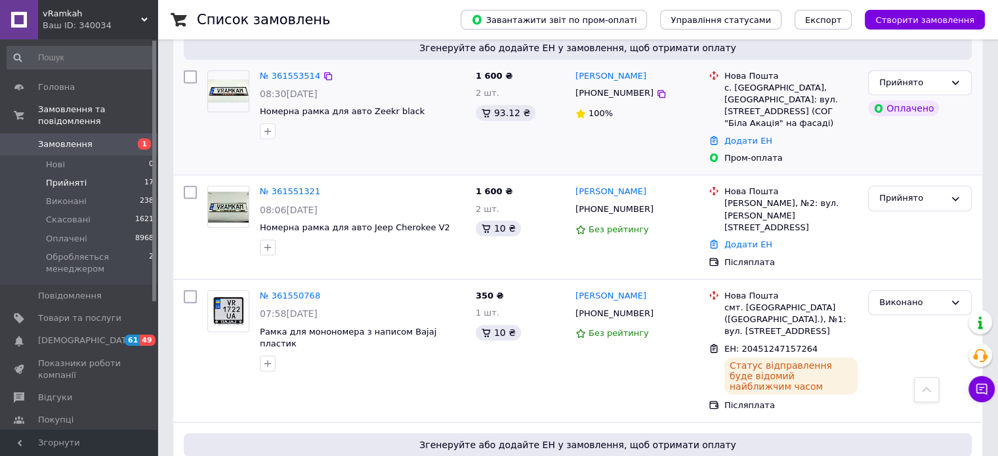
scroll to position [1115, 0]
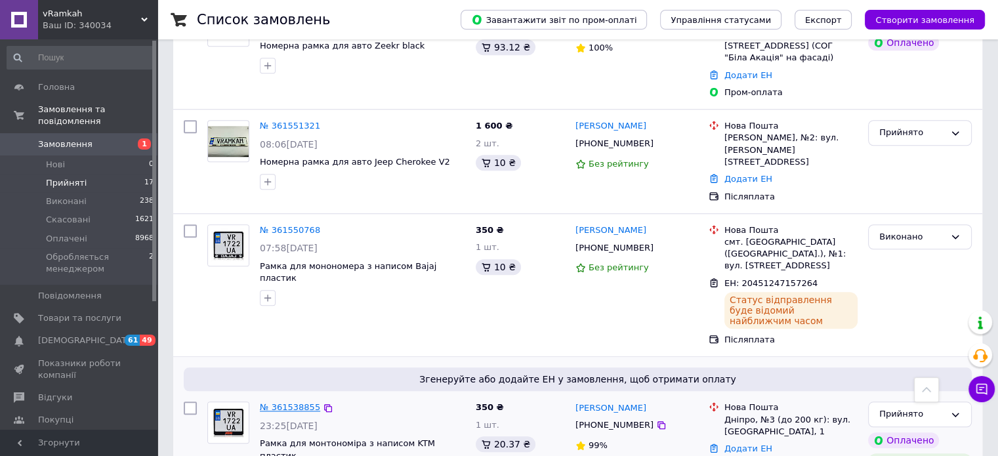
click at [271, 402] on link "№ 361538855" at bounding box center [290, 407] width 60 height 10
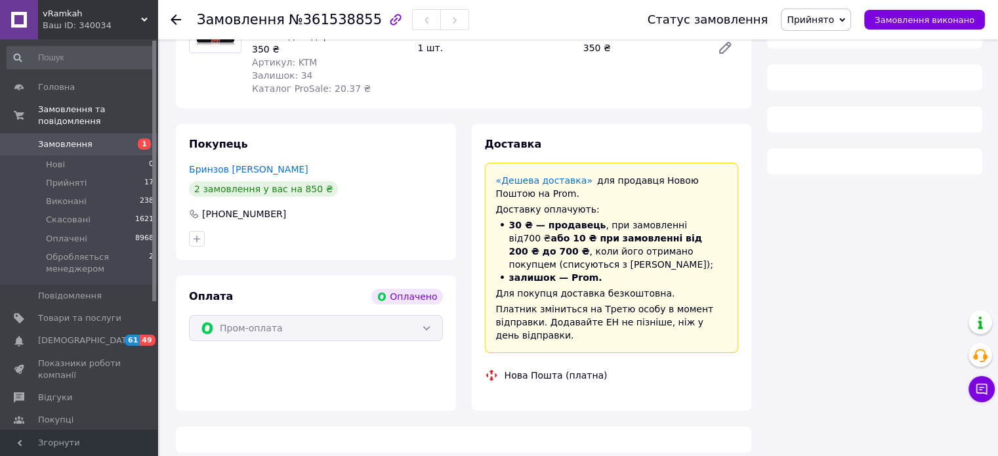
scroll to position [614, 0]
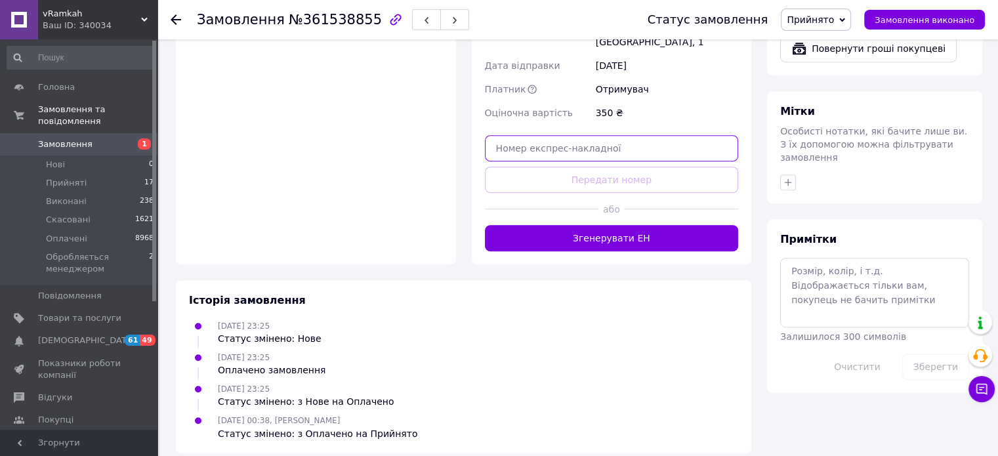
paste input "20451247151187"
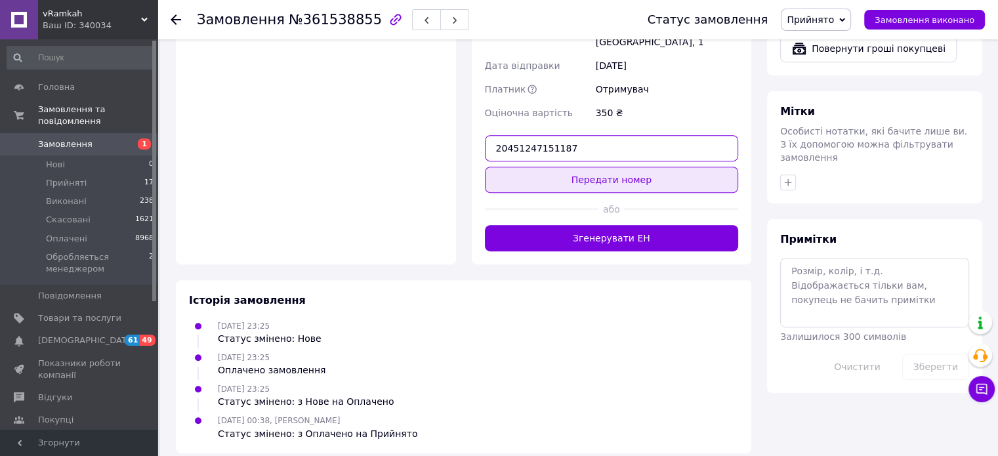
type input "20451247151187"
click at [585, 167] on button "Передати номер" at bounding box center [612, 180] width 254 height 26
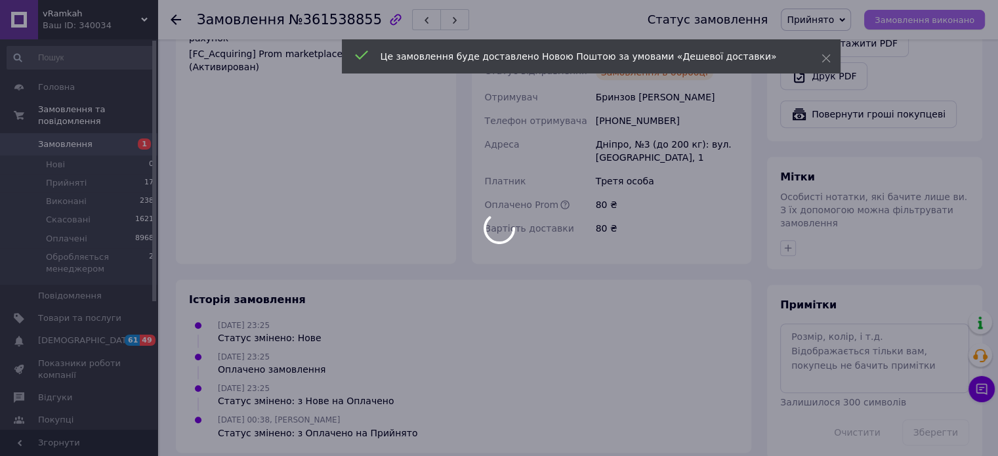
scroll to position [612, 0]
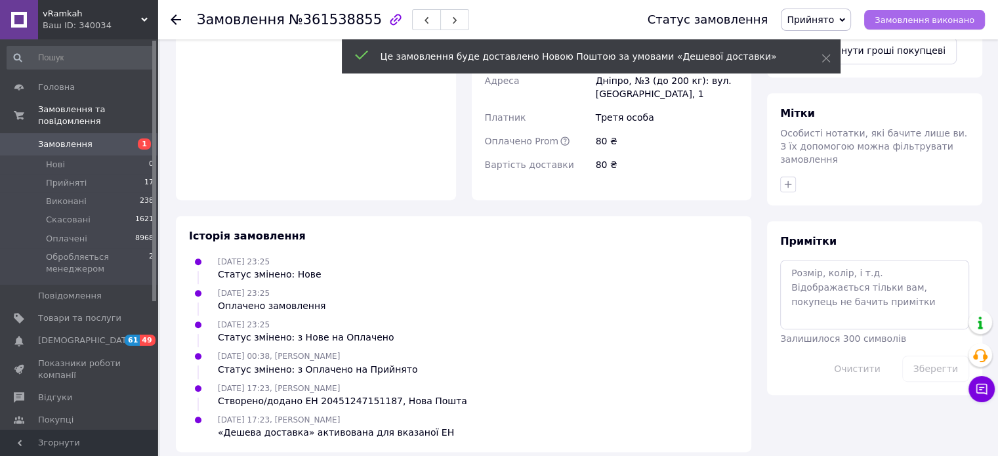
click at [913, 23] on span "Замовлення виконано" at bounding box center [925, 20] width 100 height 10
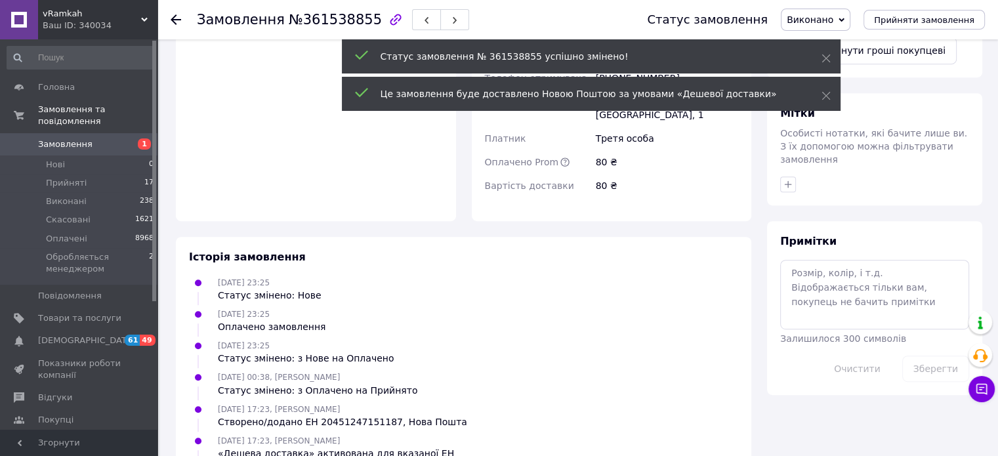
click at [174, 18] on icon at bounding box center [176, 19] width 10 height 10
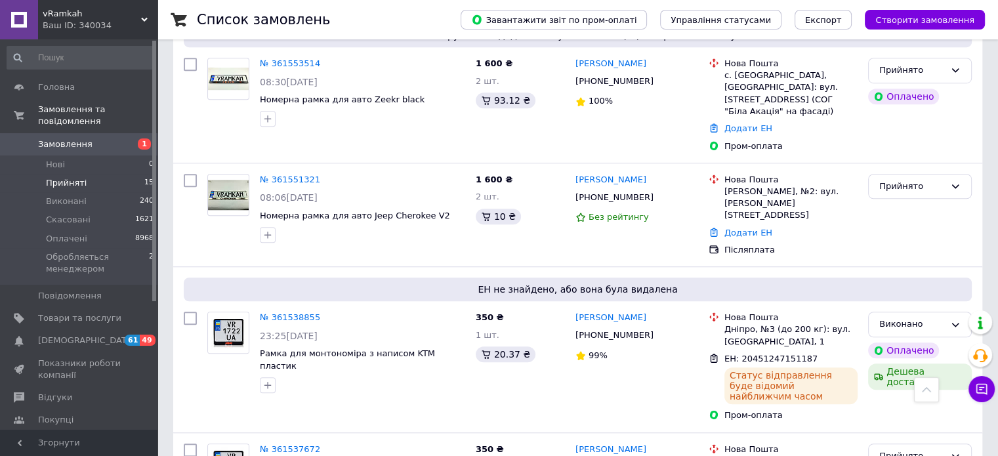
scroll to position [1050, 0]
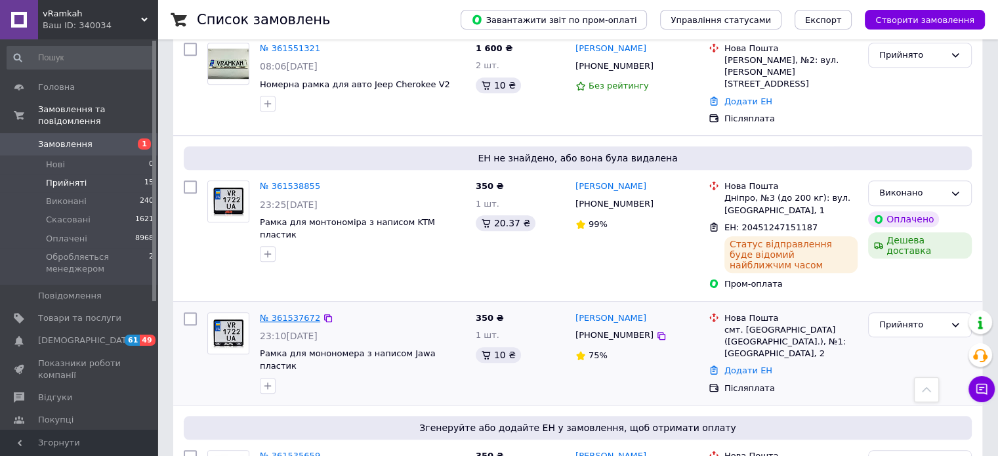
click at [278, 313] on link "№ 361537672" at bounding box center [290, 318] width 60 height 10
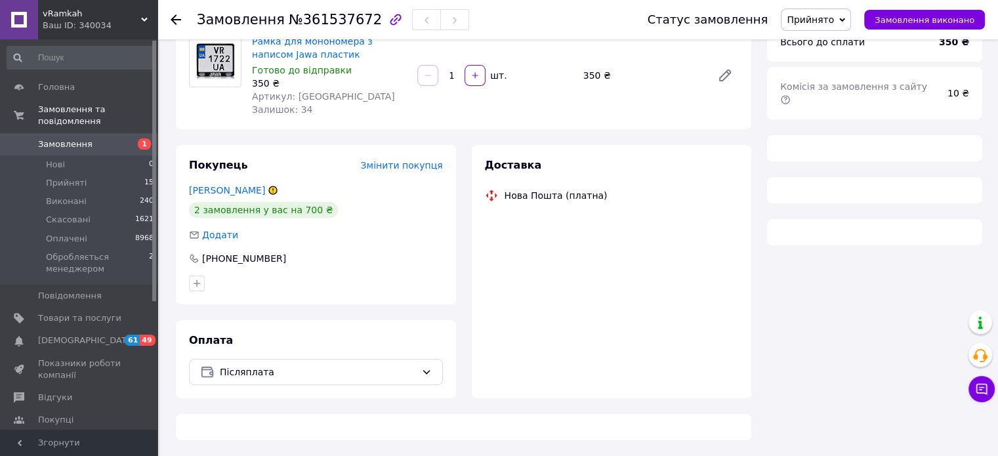
scroll to position [482, 0]
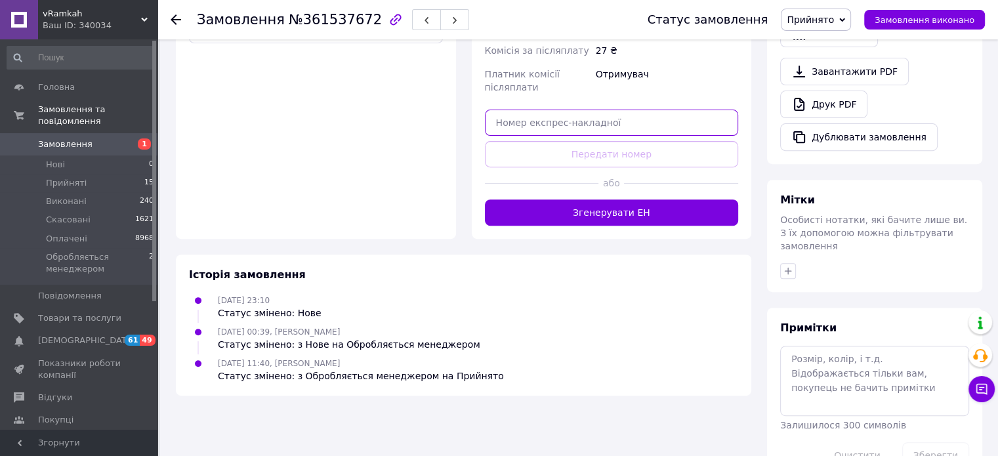
paste input "20451247148100"
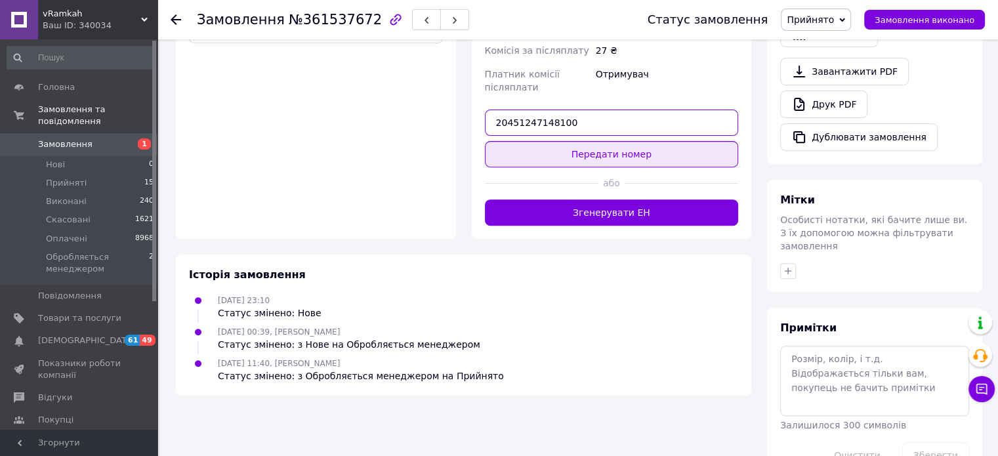
type input "20451247148100"
click at [596, 157] on button "Передати номер" at bounding box center [612, 154] width 254 height 26
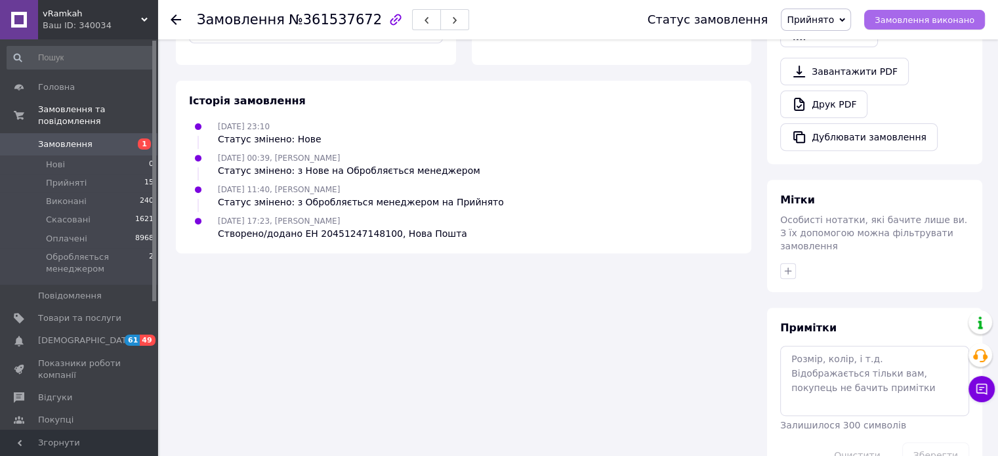
click at [912, 20] on span "Замовлення виконано" at bounding box center [925, 20] width 100 height 10
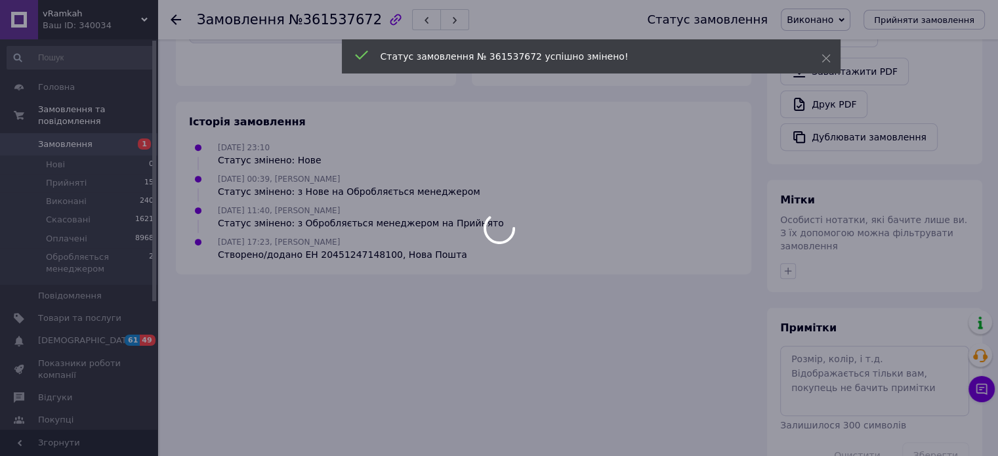
scroll to position [459, 0]
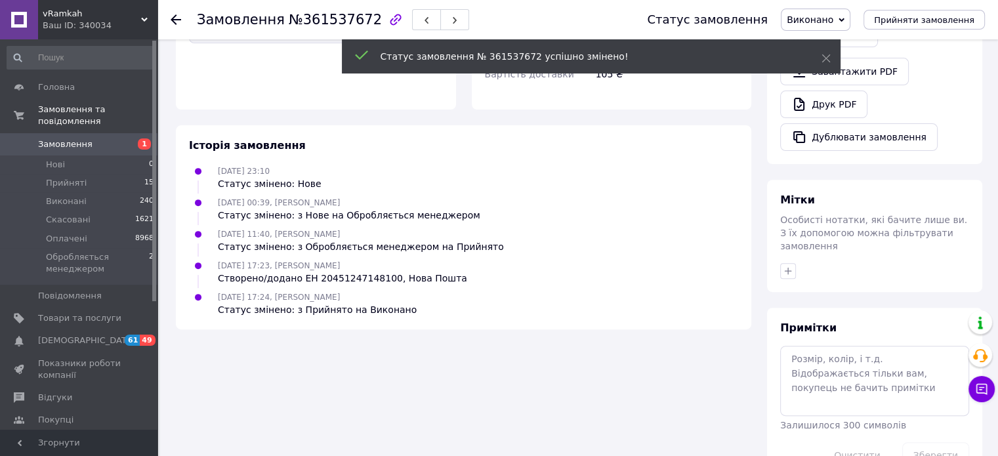
click at [176, 20] on use at bounding box center [176, 19] width 10 height 10
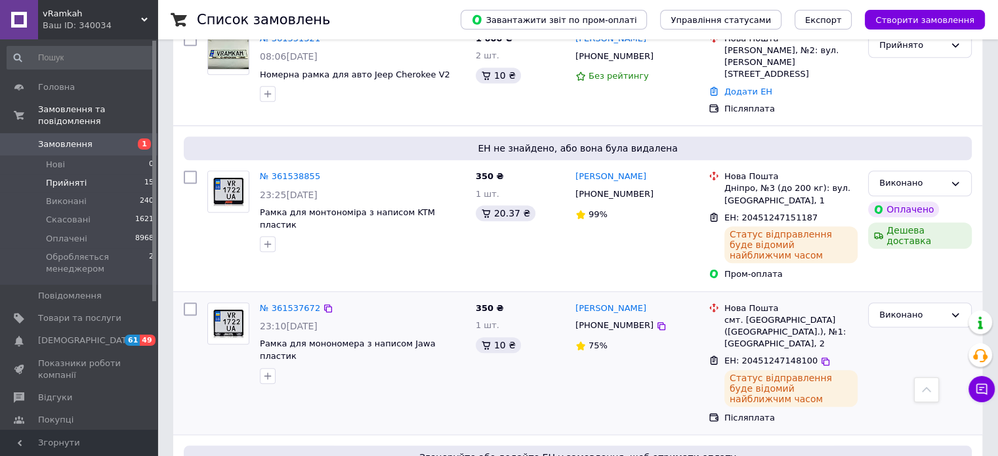
scroll to position [1181, 0]
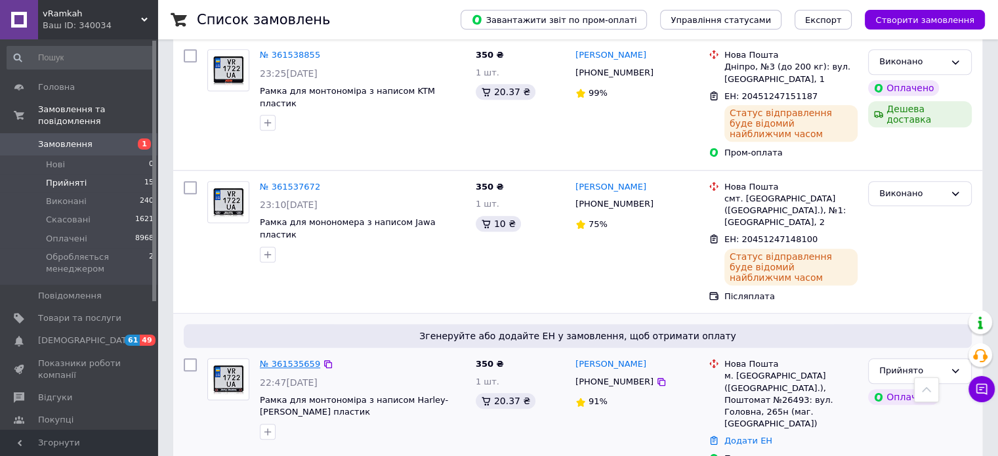
click at [289, 359] on link "№ 361535659" at bounding box center [290, 364] width 60 height 10
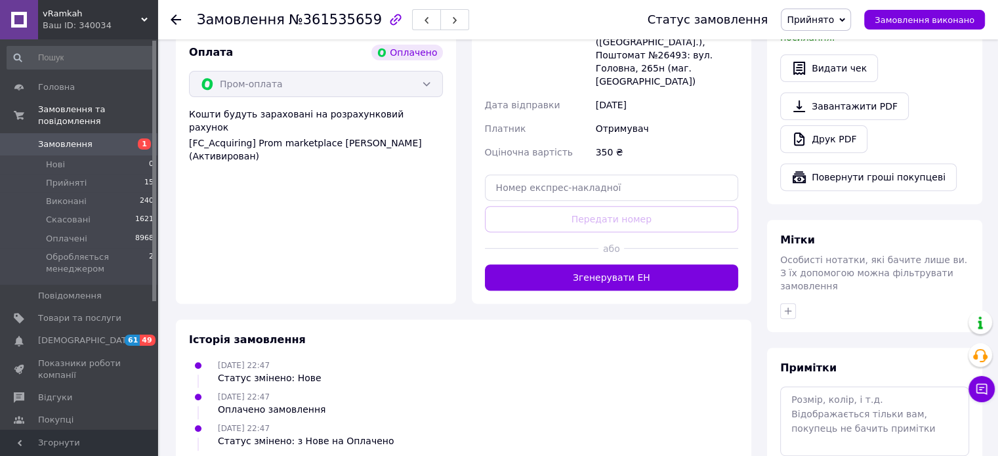
scroll to position [408, 0]
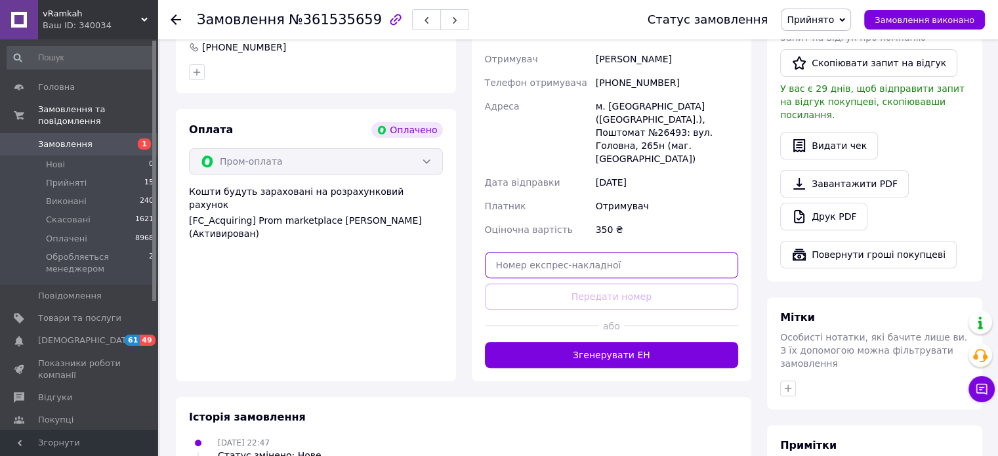
paste input "20451247144148"
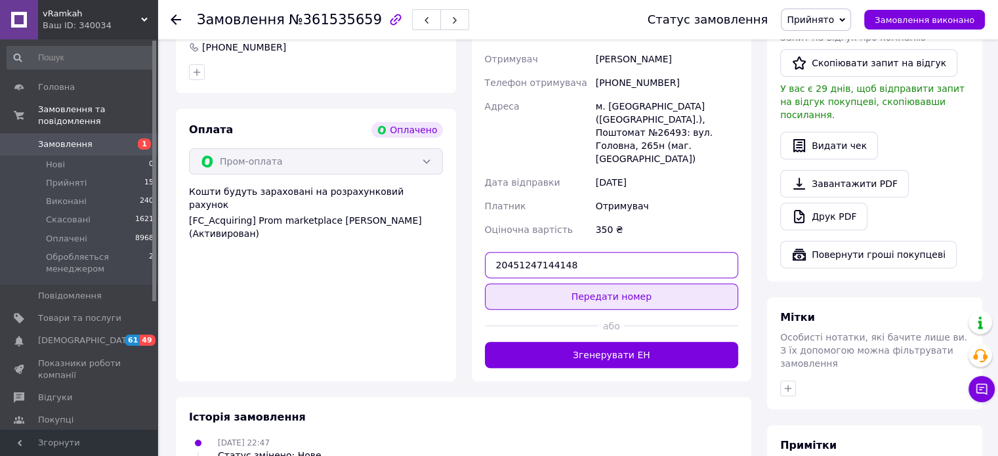
type input "20451247144148"
click at [593, 283] on button "Передати номер" at bounding box center [612, 296] width 254 height 26
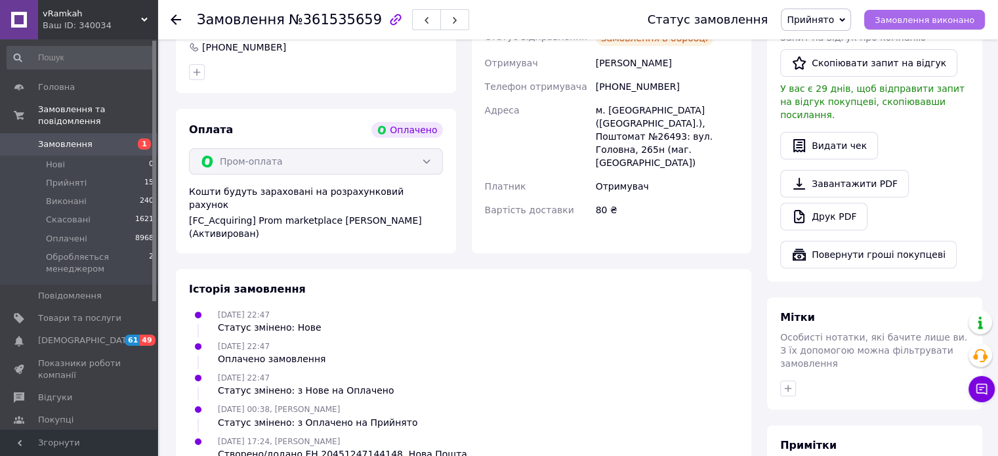
click at [900, 22] on span "Замовлення виконано" at bounding box center [925, 20] width 100 height 10
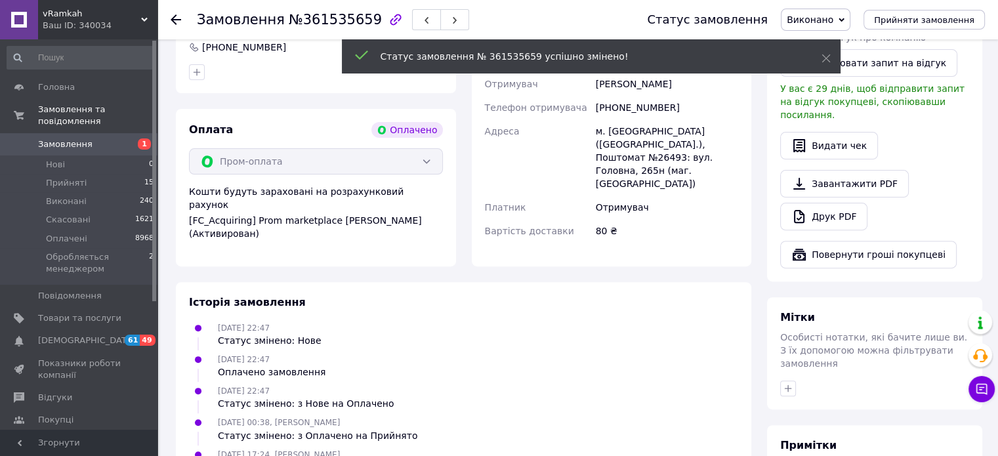
click at [177, 17] on icon at bounding box center [176, 19] width 10 height 10
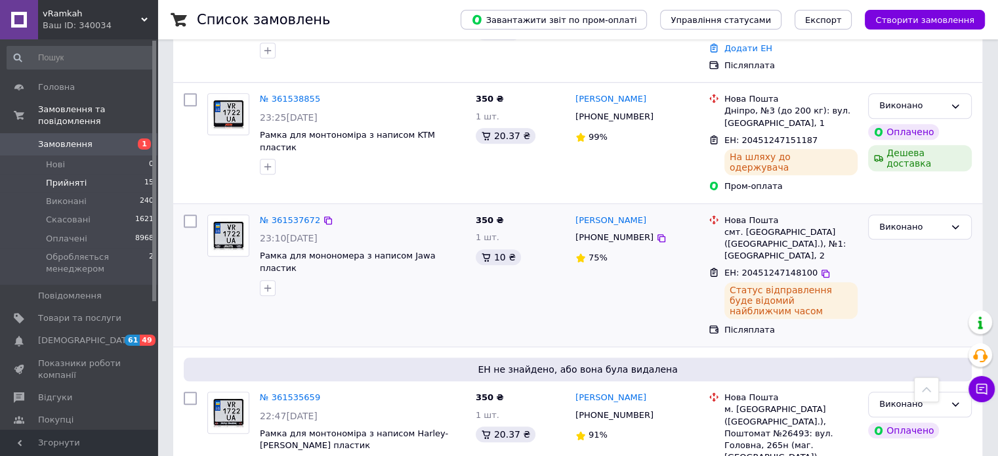
scroll to position [1247, 0]
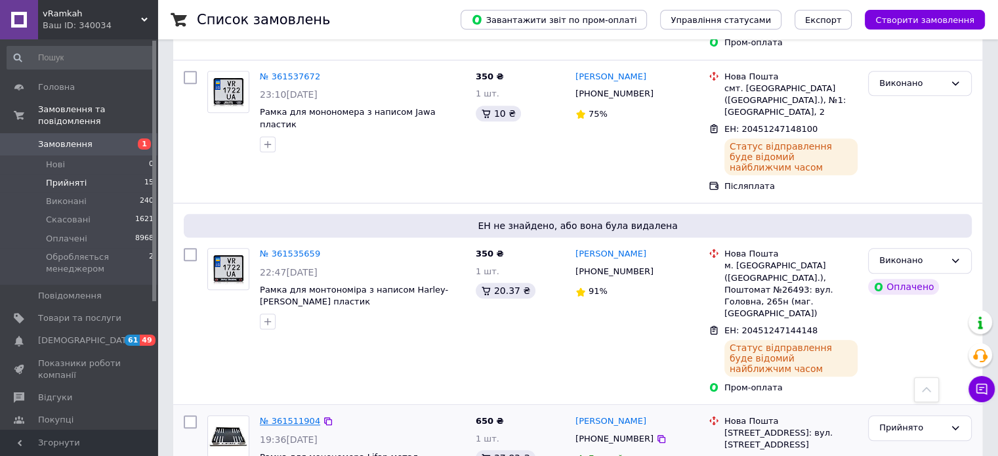
click at [292, 416] on link "№ 361511904" at bounding box center [290, 421] width 60 height 10
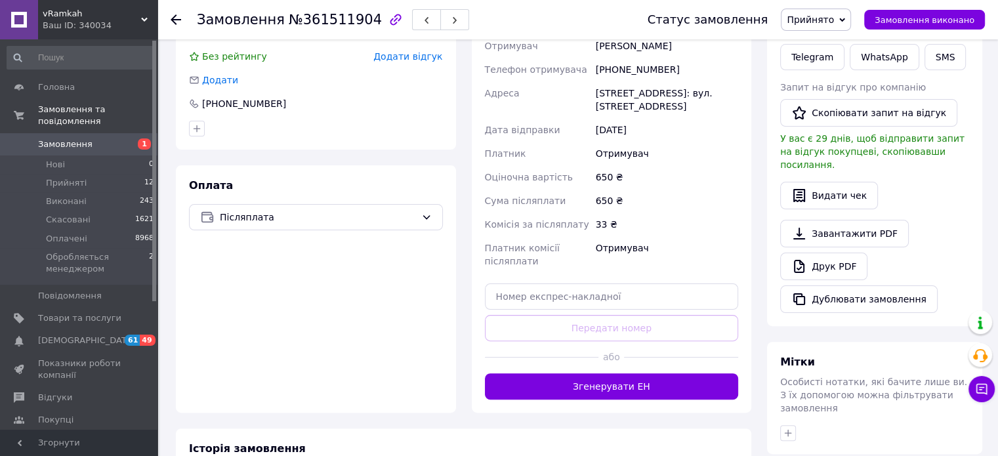
scroll to position [483, 0]
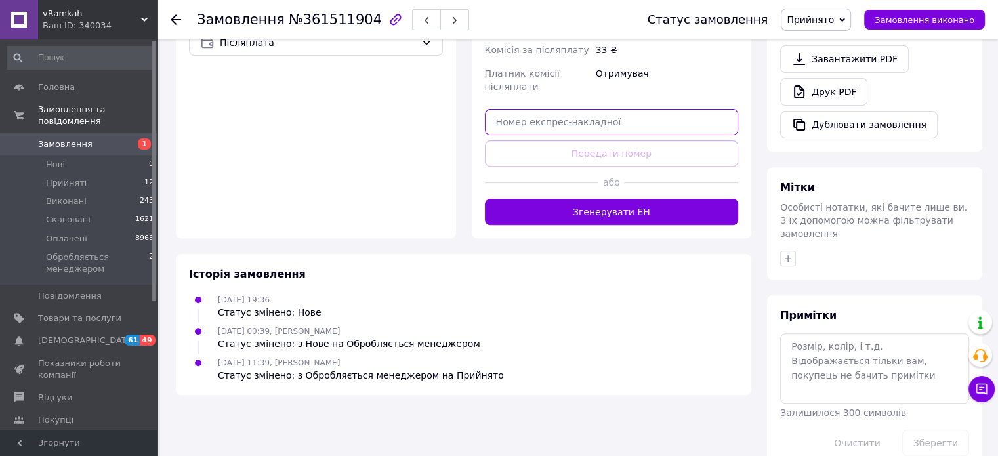
paste input "20451247137967"
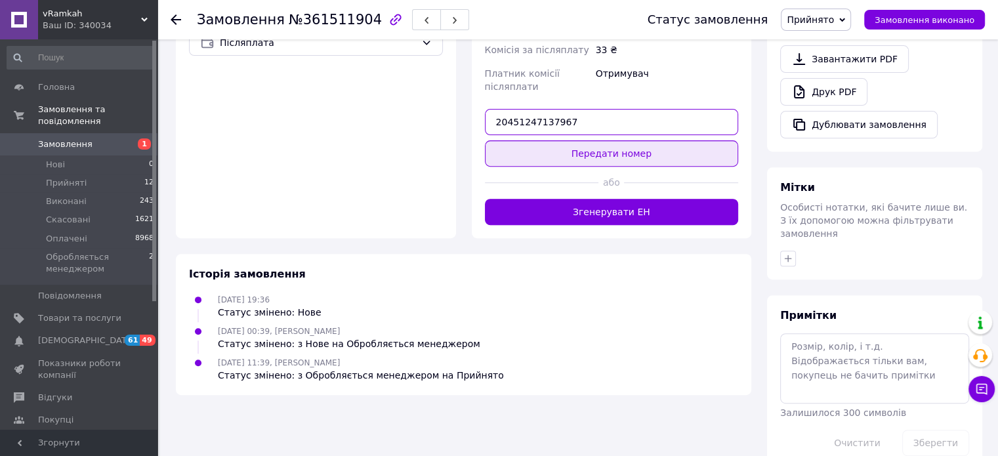
type input "20451247137967"
click at [600, 146] on button "Передати номер" at bounding box center [612, 153] width 254 height 26
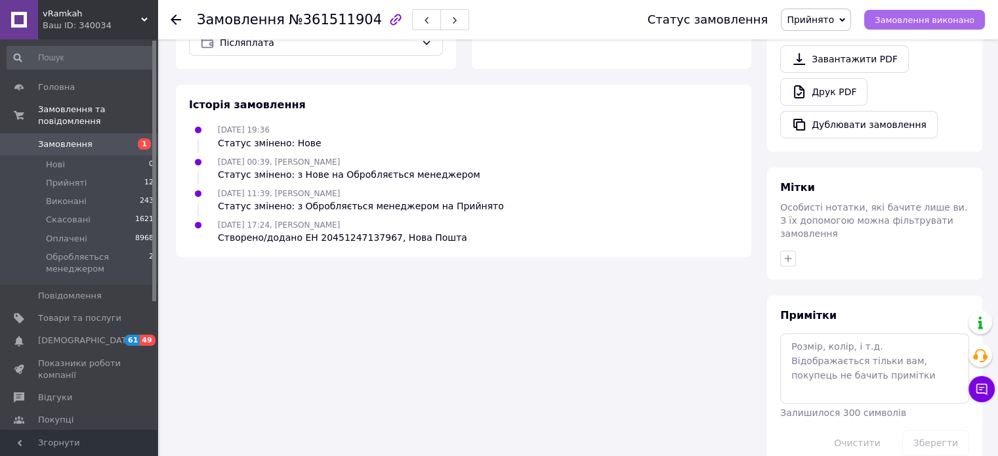
click at [907, 19] on span "Замовлення виконано" at bounding box center [925, 20] width 100 height 10
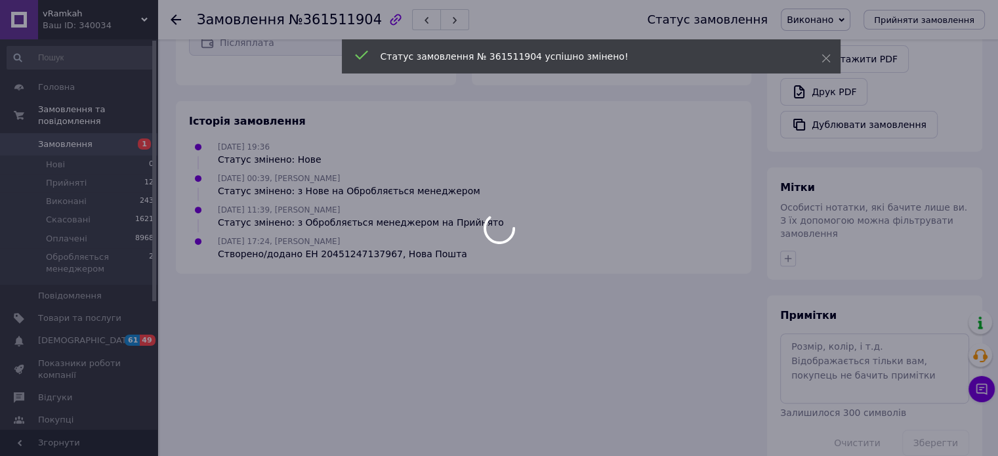
scroll to position [459, 0]
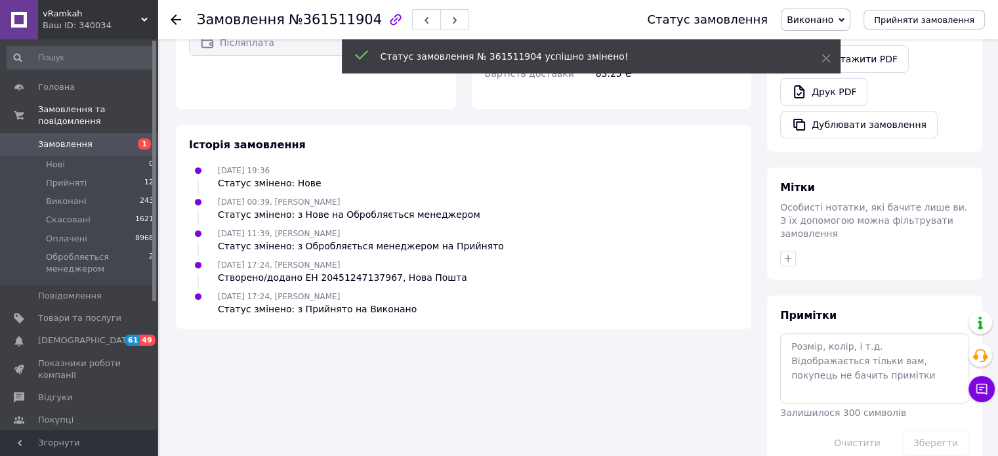
click at [179, 16] on icon at bounding box center [176, 19] width 10 height 10
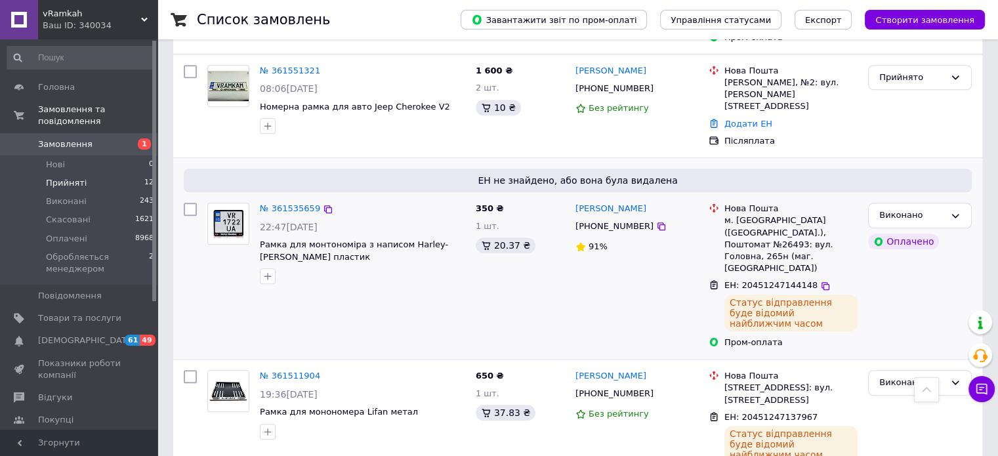
scroll to position [1115, 0]
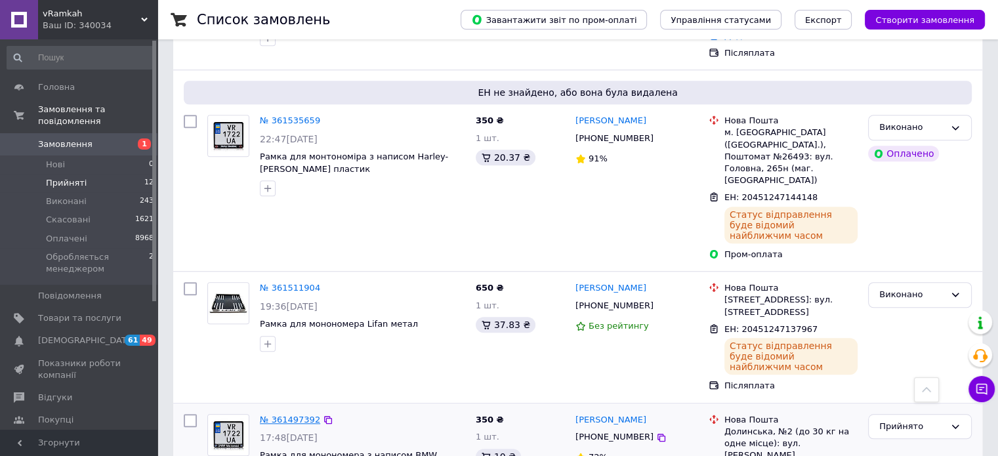
click at [286, 415] on link "№ 361497392" at bounding box center [290, 420] width 60 height 10
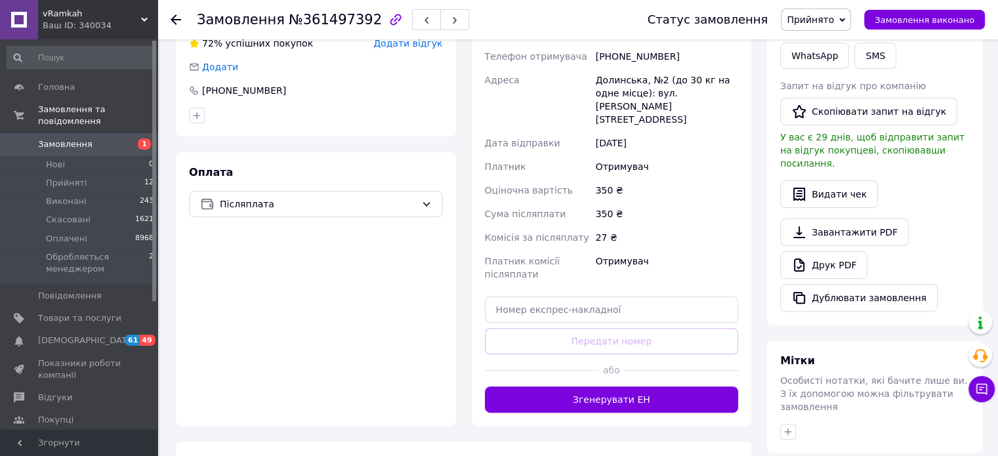
scroll to position [482, 0]
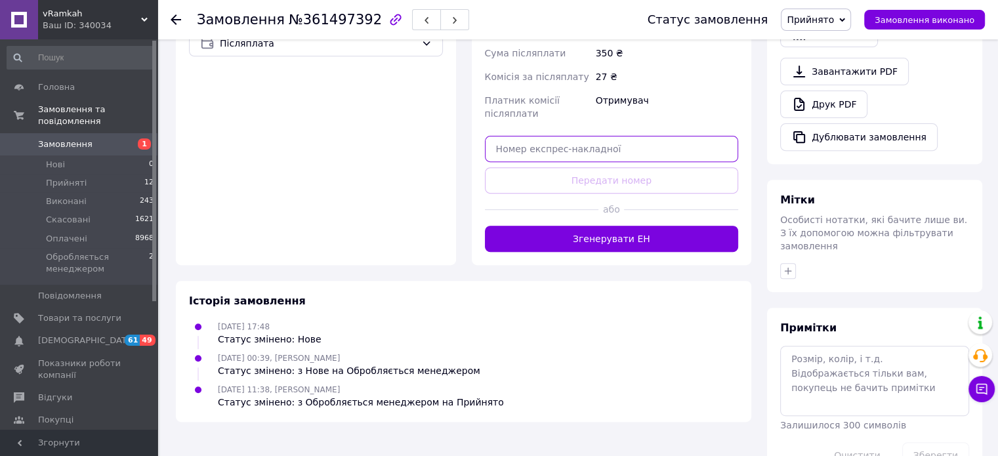
paste input "20451247133849"
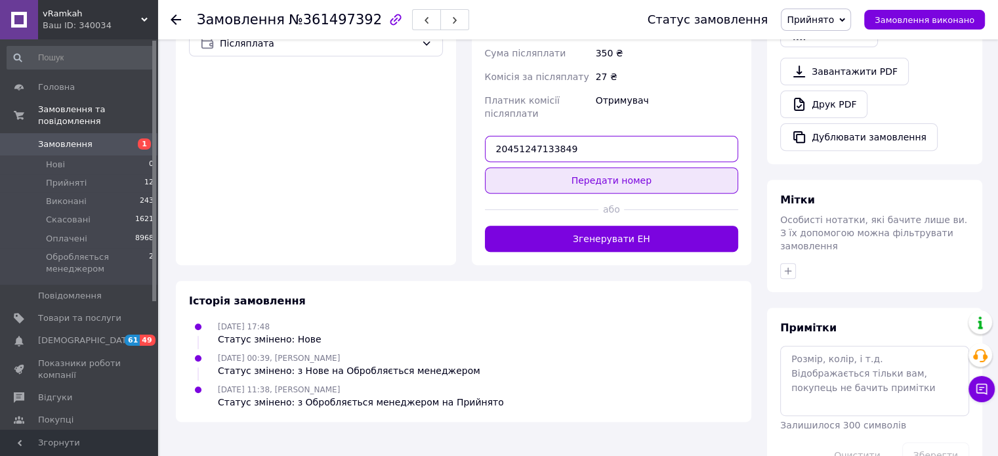
type input "20451247133849"
click at [598, 167] on button "Передати номер" at bounding box center [612, 180] width 254 height 26
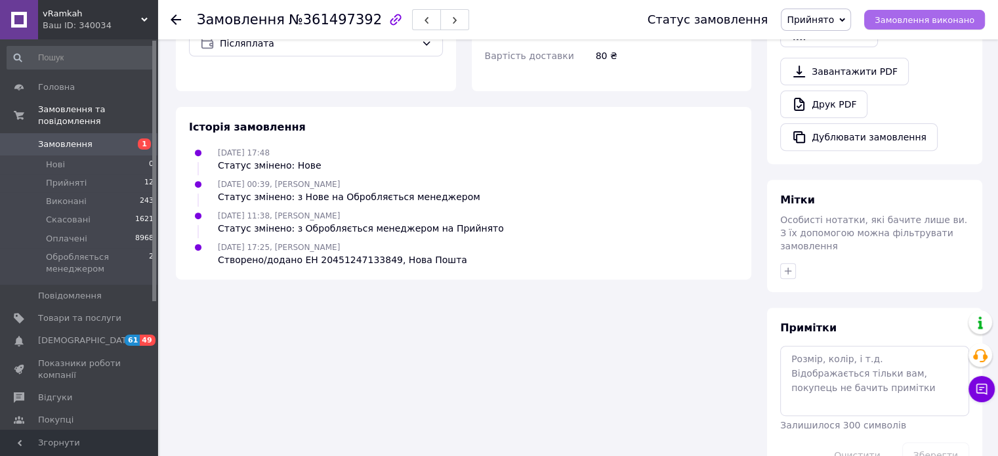
click at [905, 20] on span "Замовлення виконано" at bounding box center [925, 20] width 100 height 10
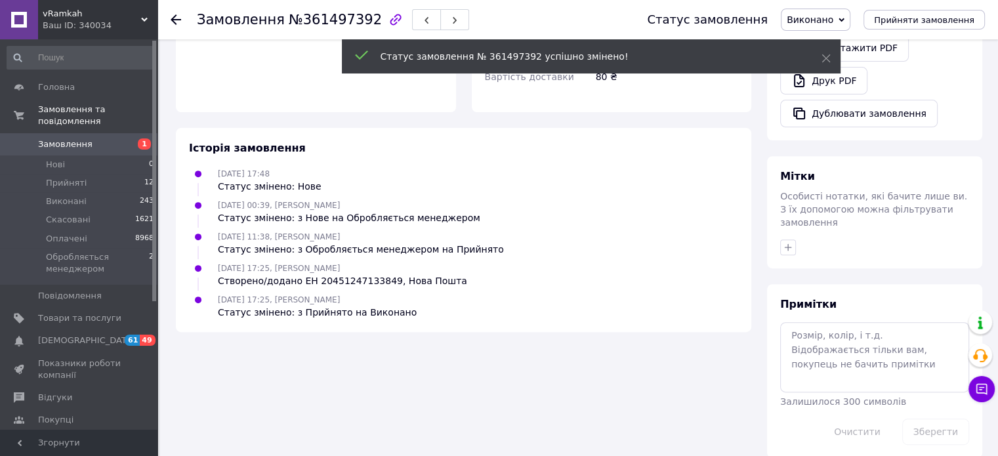
scroll to position [459, 0]
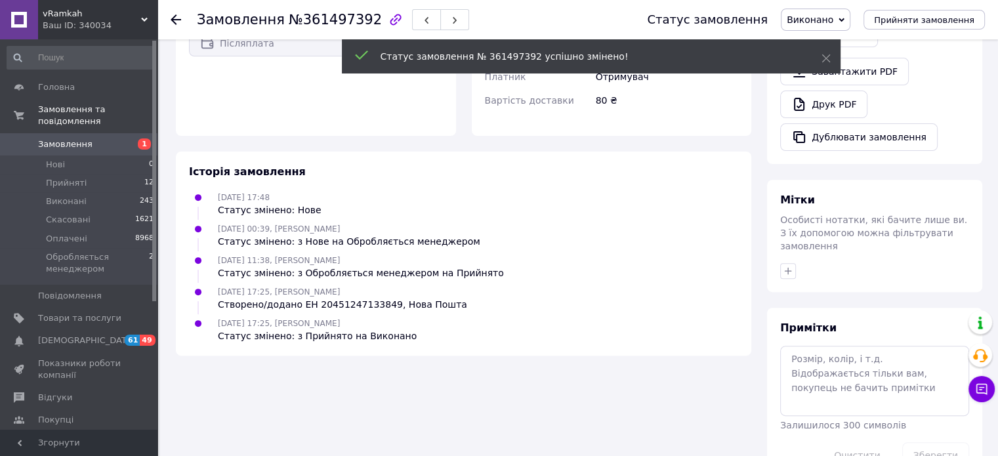
click at [177, 18] on icon at bounding box center [176, 19] width 10 height 10
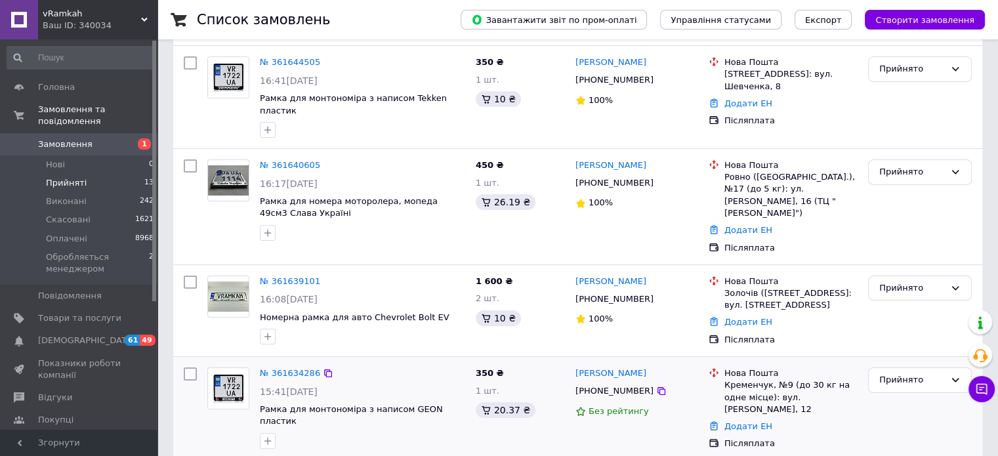
scroll to position [262, 0]
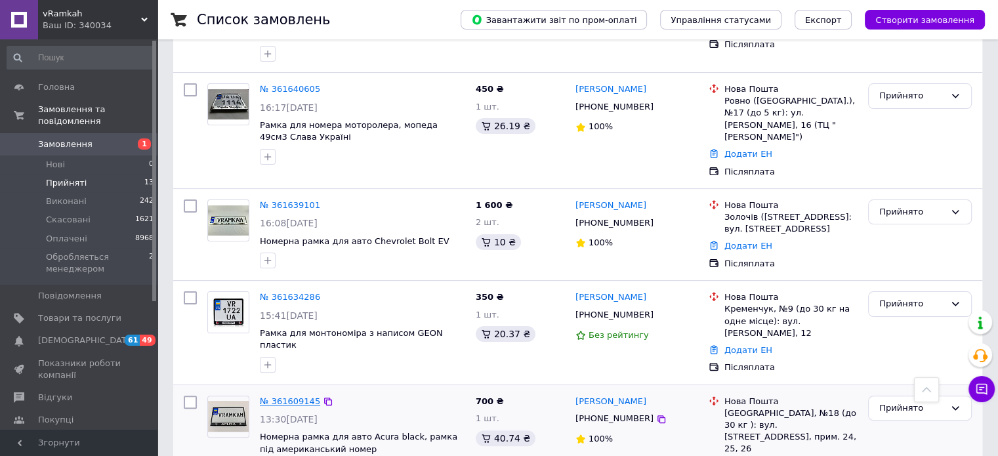
click at [289, 396] on link "№ 361609145" at bounding box center [290, 401] width 60 height 10
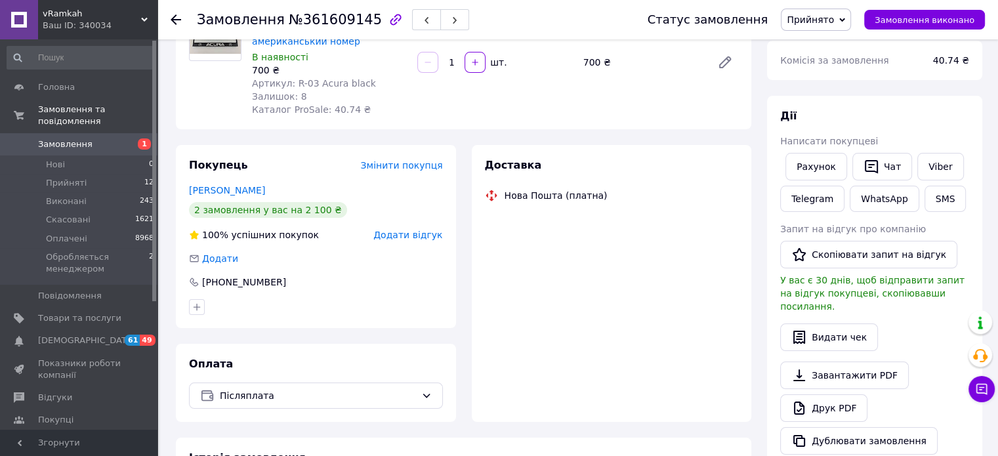
scroll to position [262, 0]
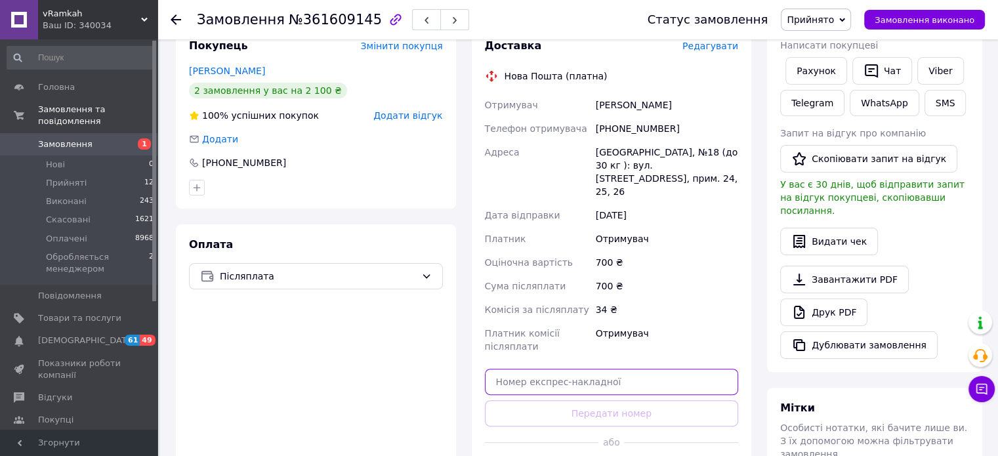
paste input "20451247263338"
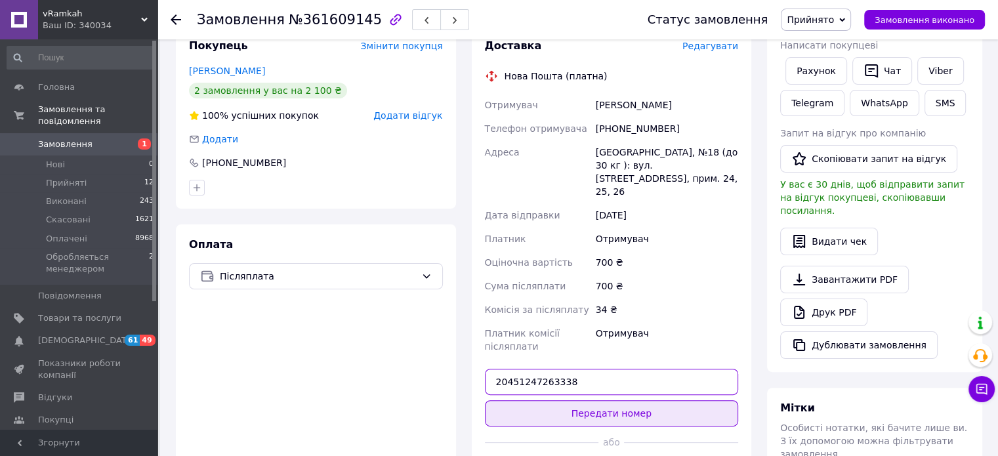
type input "20451247263338"
click at [594, 400] on button "Передати номер" at bounding box center [612, 413] width 254 height 26
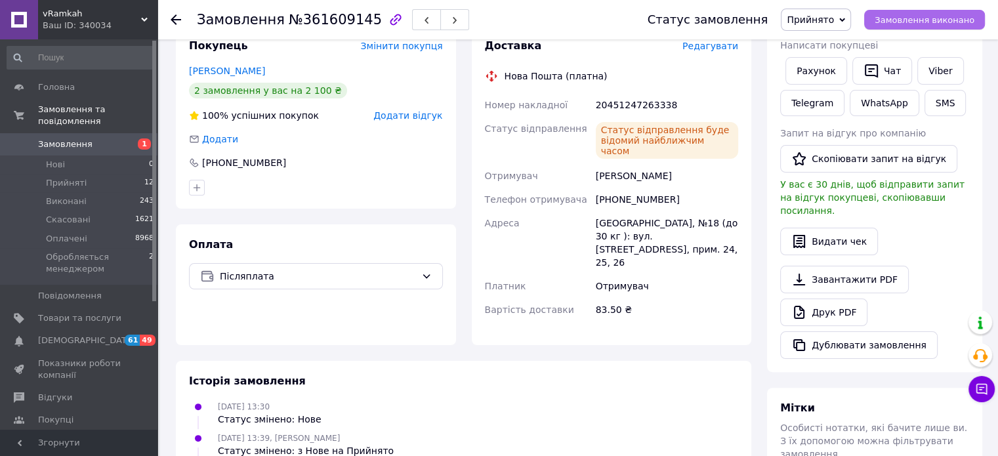
click at [909, 20] on span "Замовлення виконано" at bounding box center [925, 20] width 100 height 10
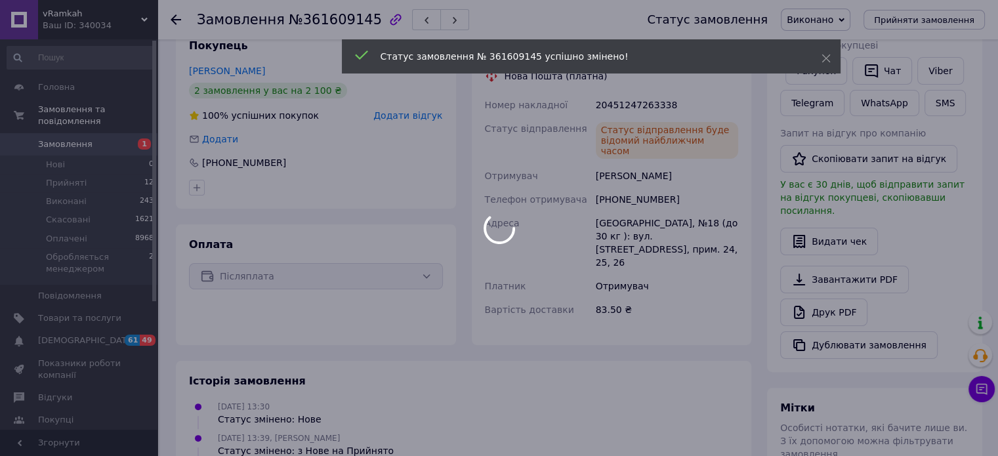
click at [173, 20] on div at bounding box center [499, 228] width 998 height 456
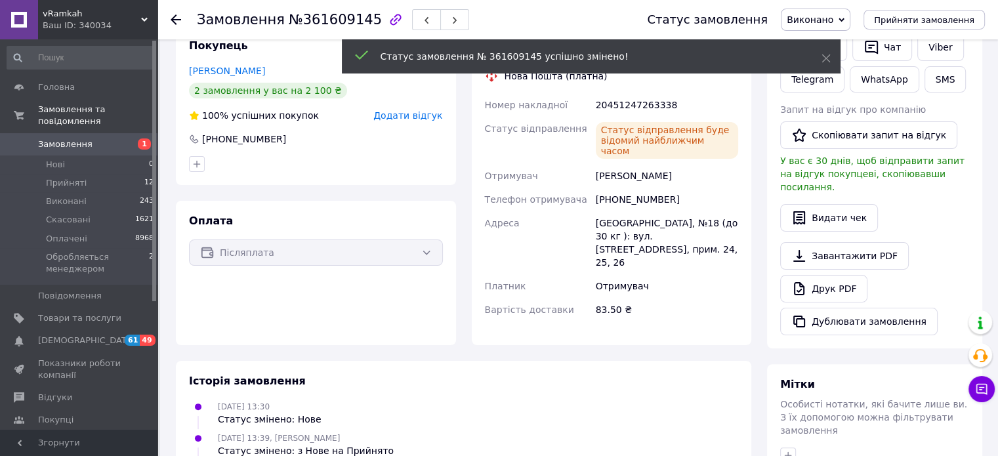
drag, startPoint x: 174, startPoint y: 15, endPoint x: 208, endPoint y: 0, distance: 37.3
click at [174, 15] on icon at bounding box center [176, 19] width 10 height 10
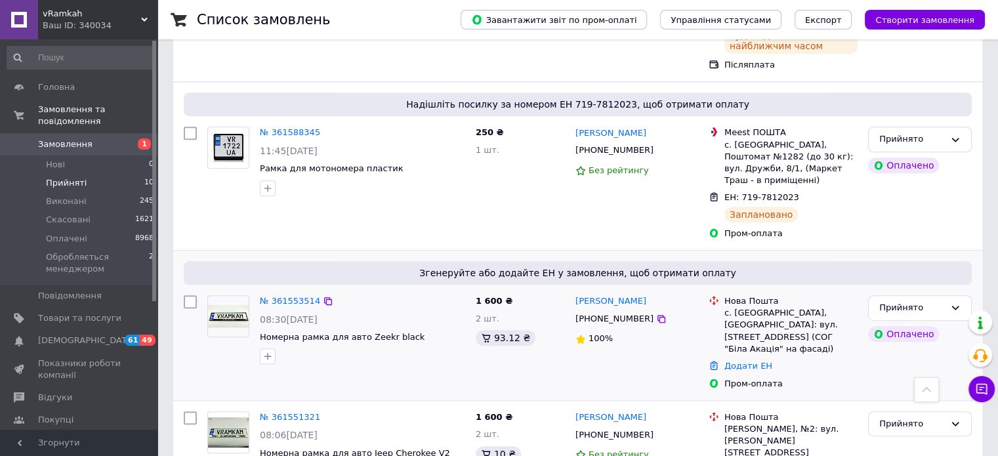
scroll to position [722, 0]
click at [286, 295] on link "№ 361553514" at bounding box center [290, 300] width 60 height 10
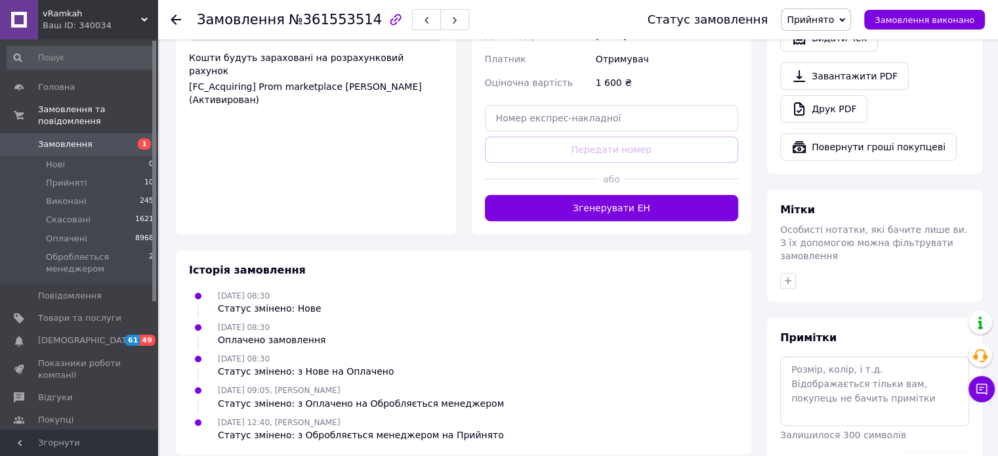
scroll to position [384, 0]
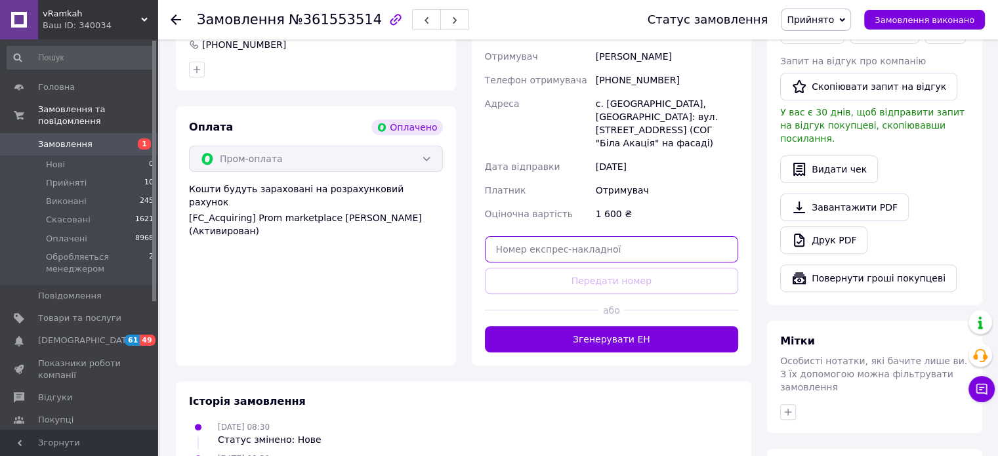
paste input "20451247241012"
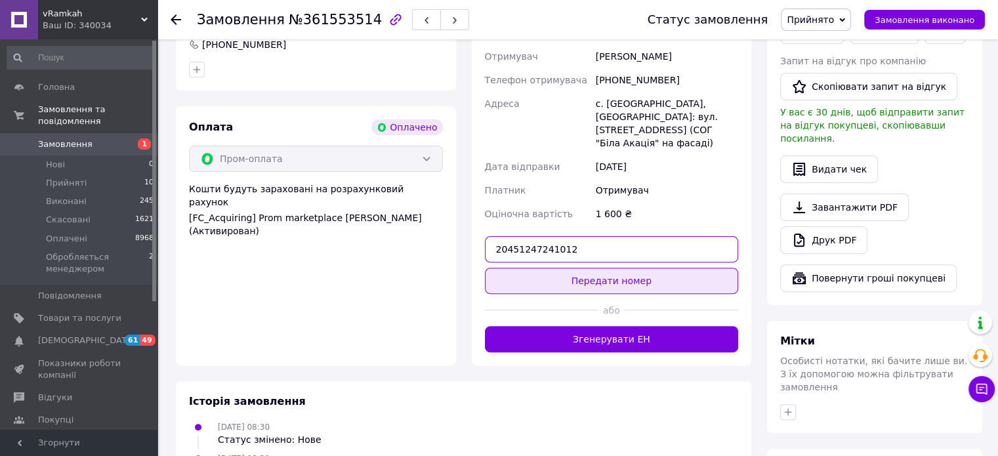
type input "20451247241012"
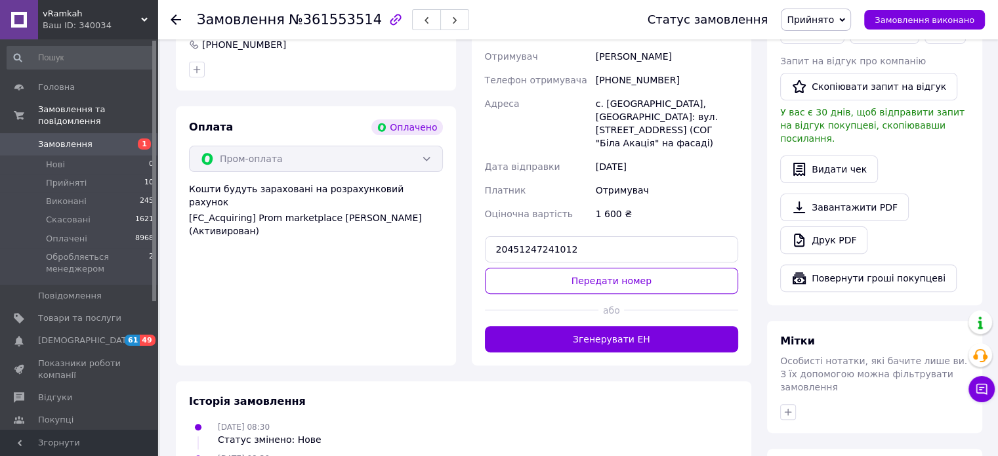
drag, startPoint x: 606, startPoint y: 257, endPoint x: 709, endPoint y: 132, distance: 161.7
click at [606, 268] on button "Передати номер" at bounding box center [612, 281] width 254 height 26
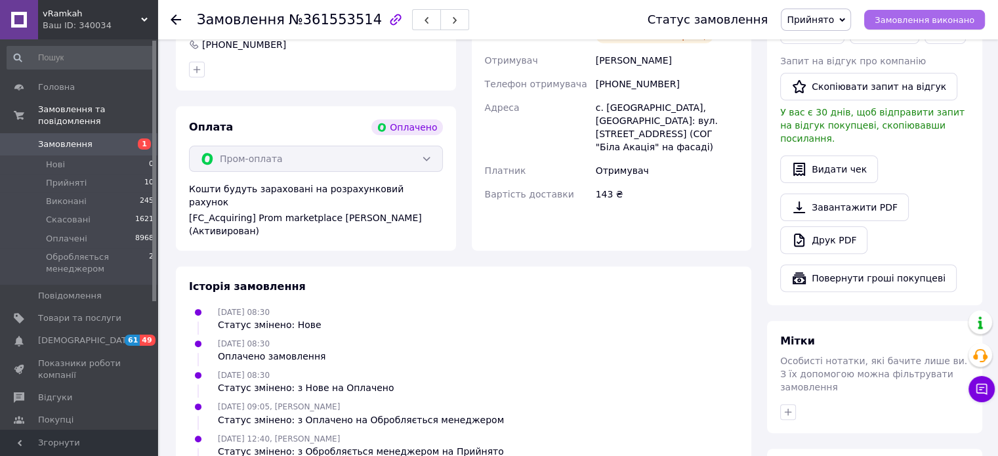
click at [911, 24] on span "Замовлення виконано" at bounding box center [925, 20] width 100 height 10
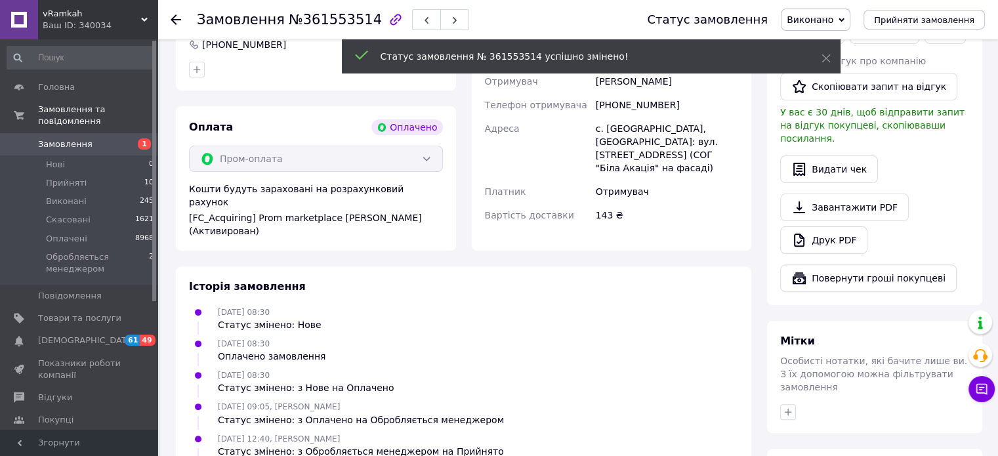
click at [175, 16] on icon at bounding box center [176, 19] width 10 height 10
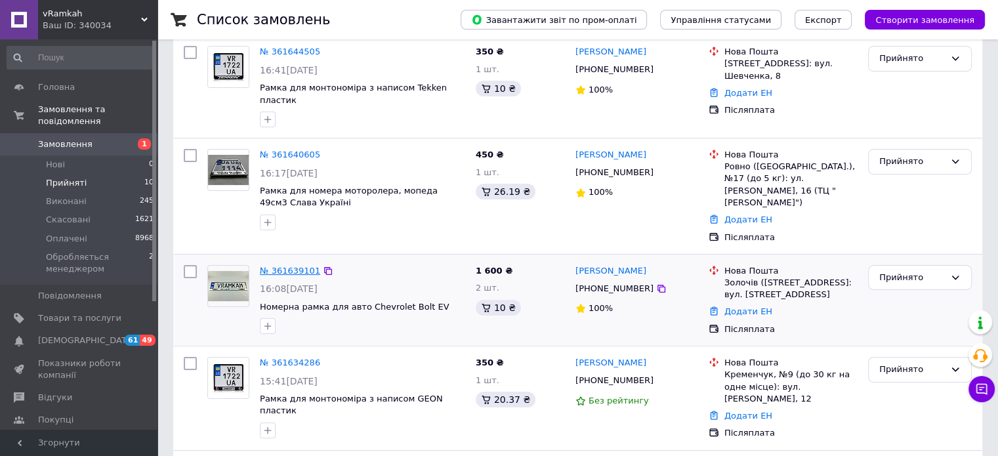
click at [282, 266] on link "№ 361639101" at bounding box center [290, 271] width 60 height 10
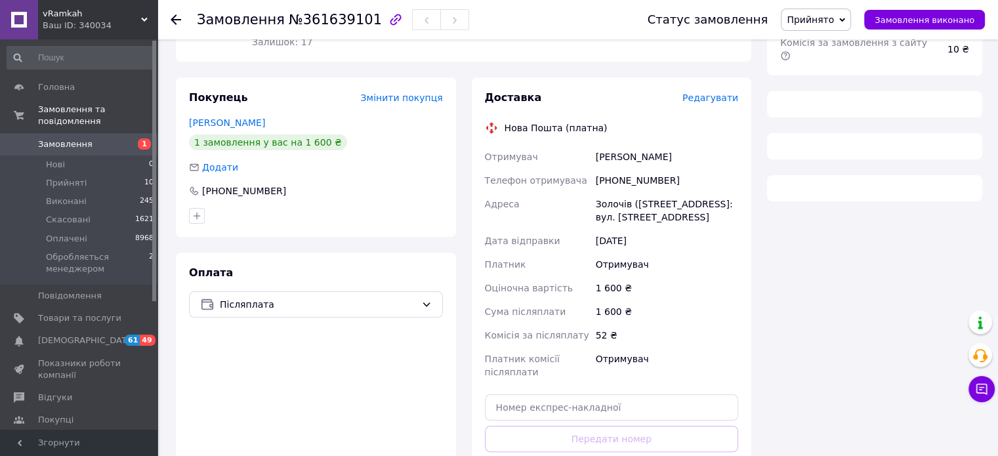
click at [173, 16] on use at bounding box center [176, 19] width 10 height 10
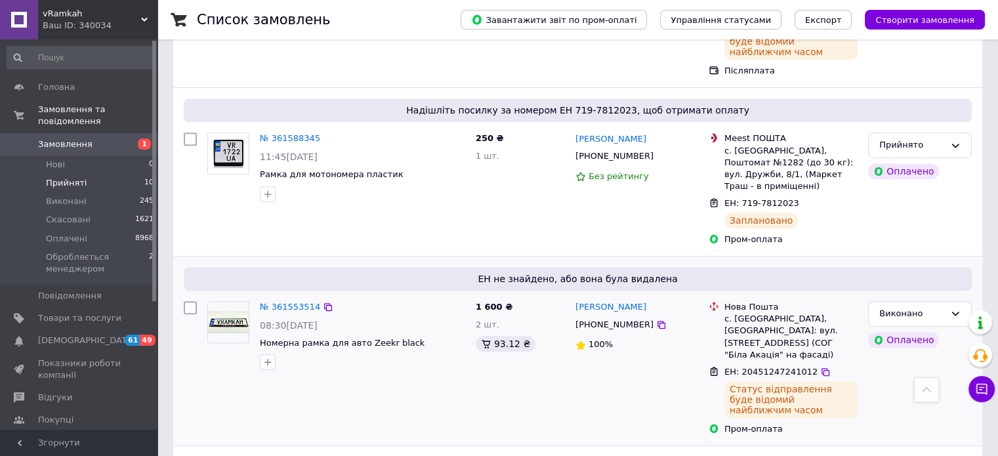
scroll to position [787, 0]
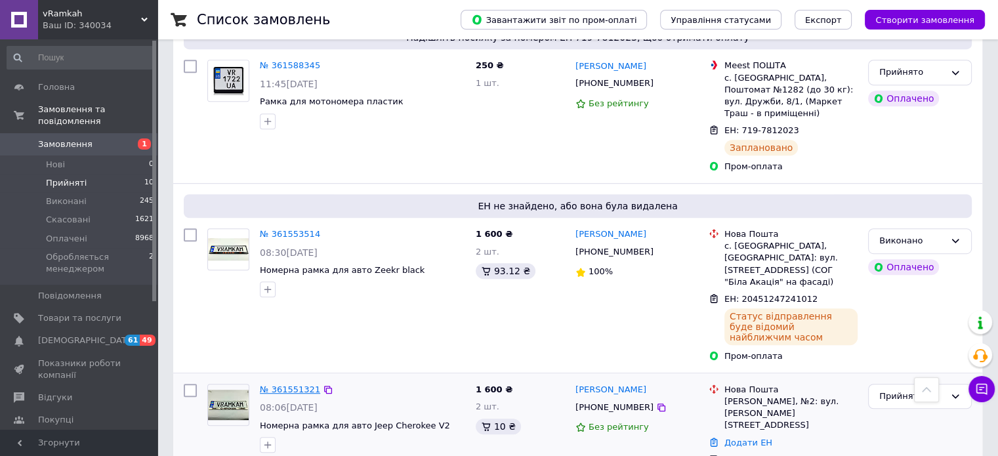
click at [290, 384] on link "№ 361551321" at bounding box center [290, 389] width 60 height 10
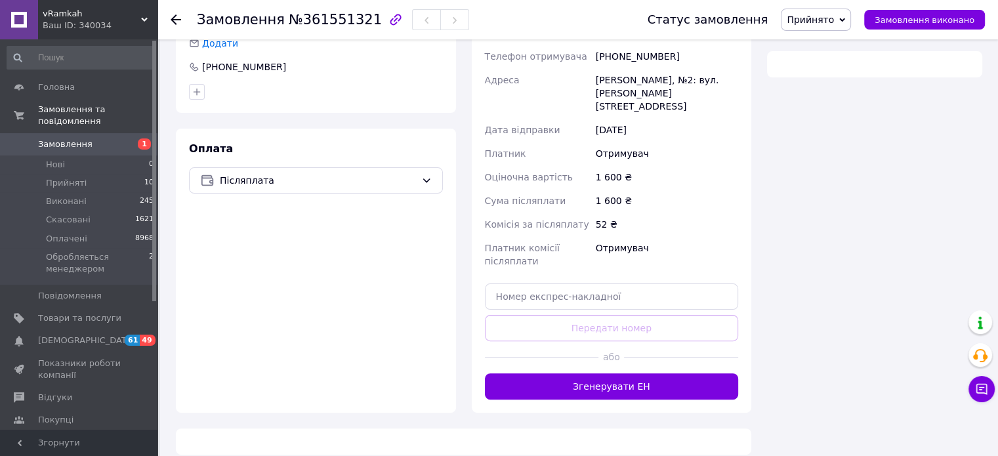
scroll to position [482, 0]
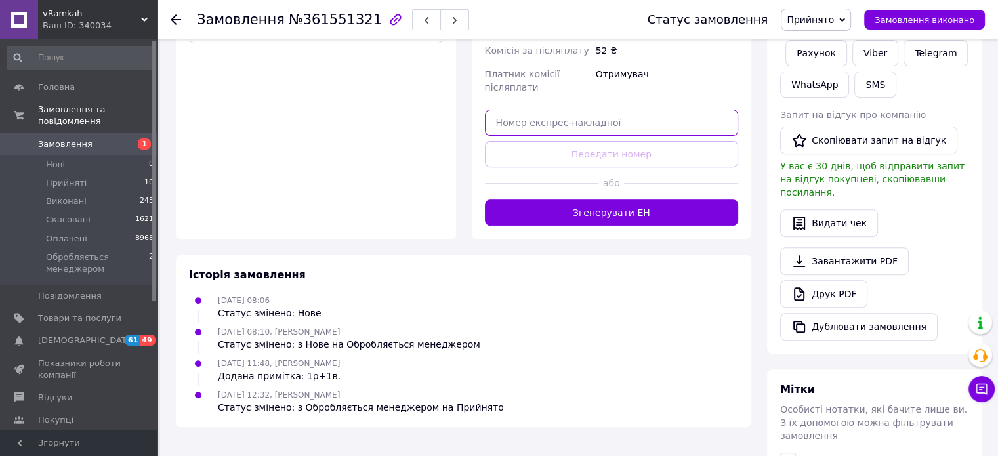
paste input "20451247230327"
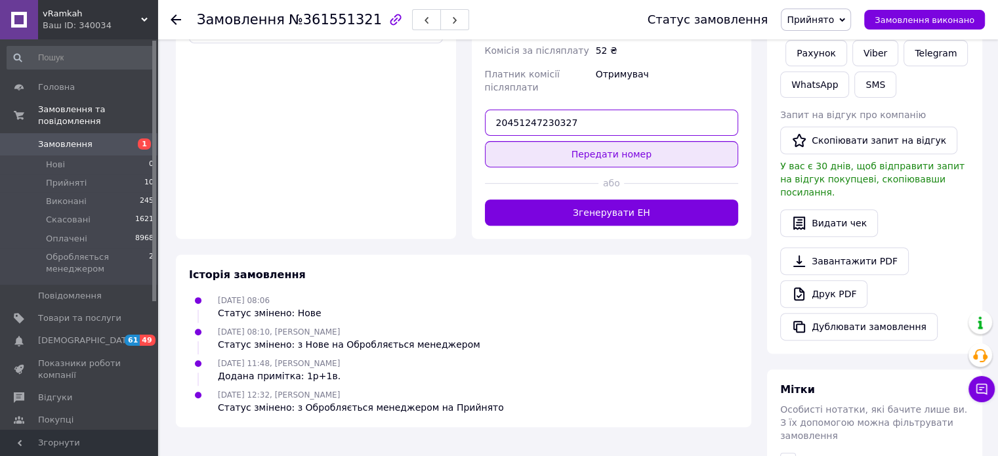
type input "20451247230327"
click at [591, 145] on button "Передати номер" at bounding box center [612, 154] width 254 height 26
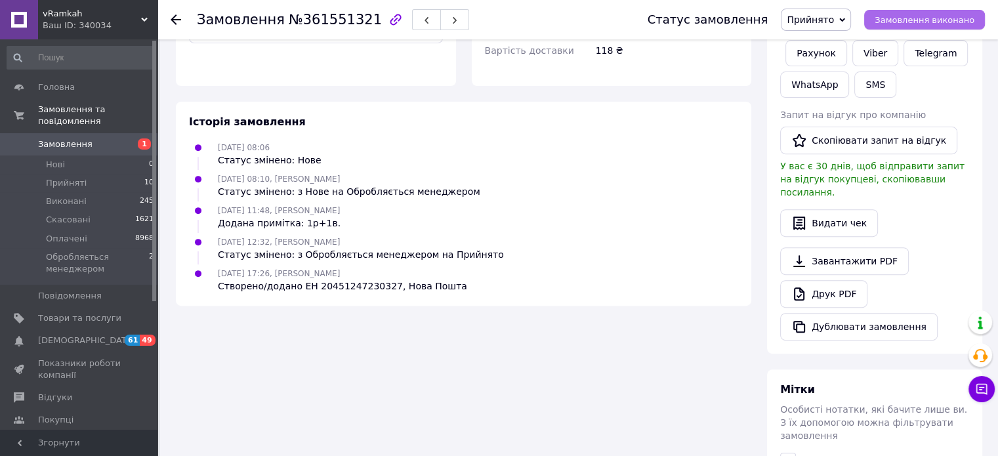
click at [909, 18] on span "Замовлення виконано" at bounding box center [925, 20] width 100 height 10
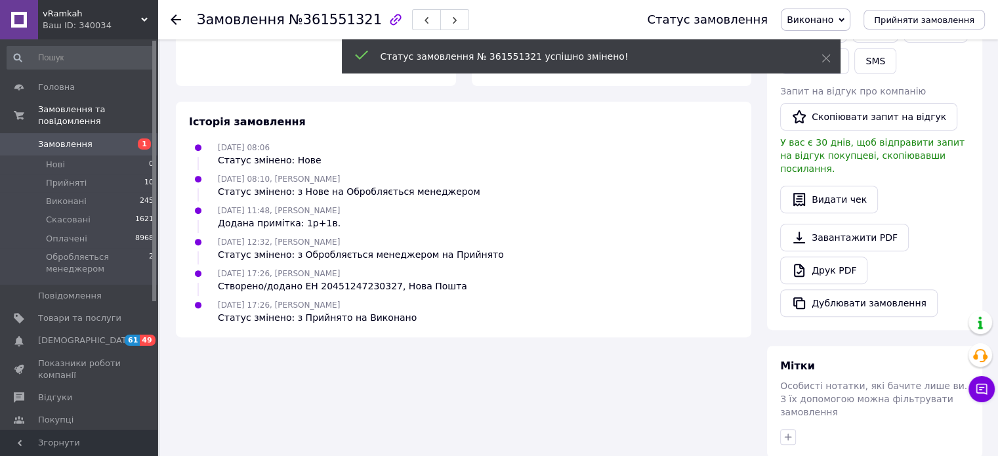
scroll to position [459, 0]
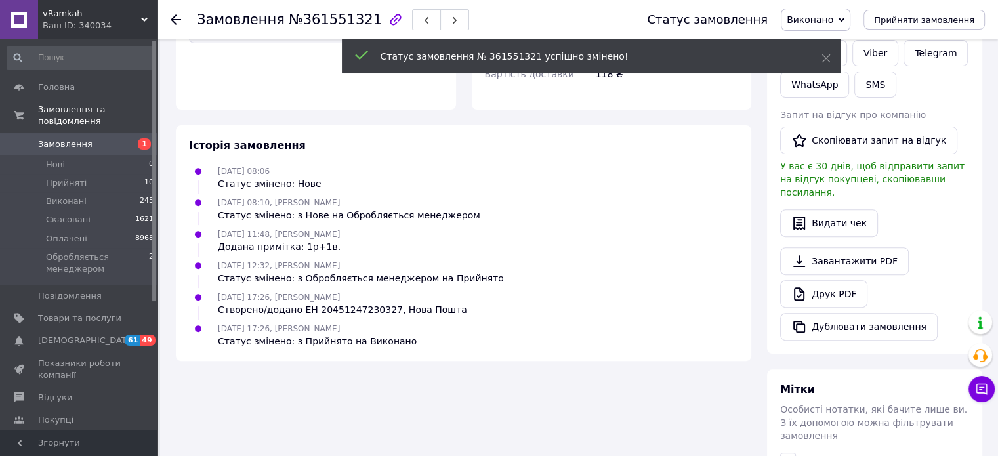
click at [175, 20] on icon at bounding box center [176, 19] width 10 height 10
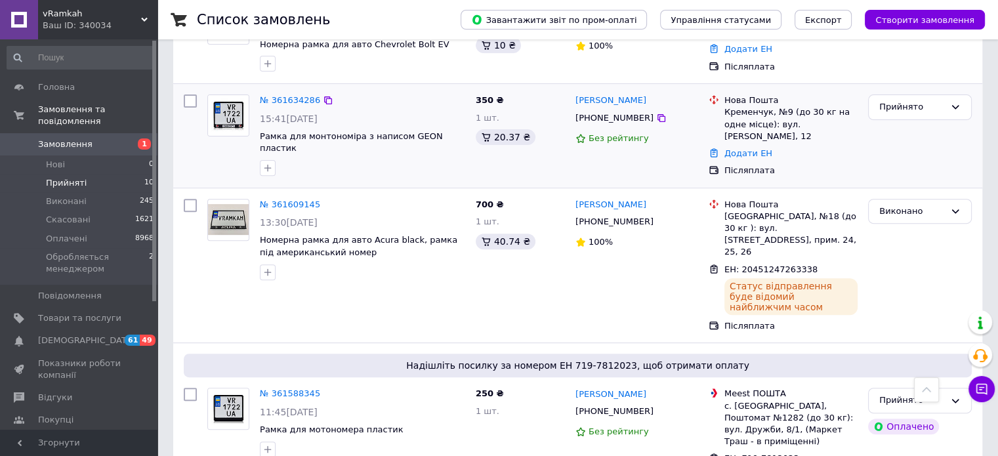
scroll to position [328, 0]
